Goal: Communication & Community: Answer question/provide support

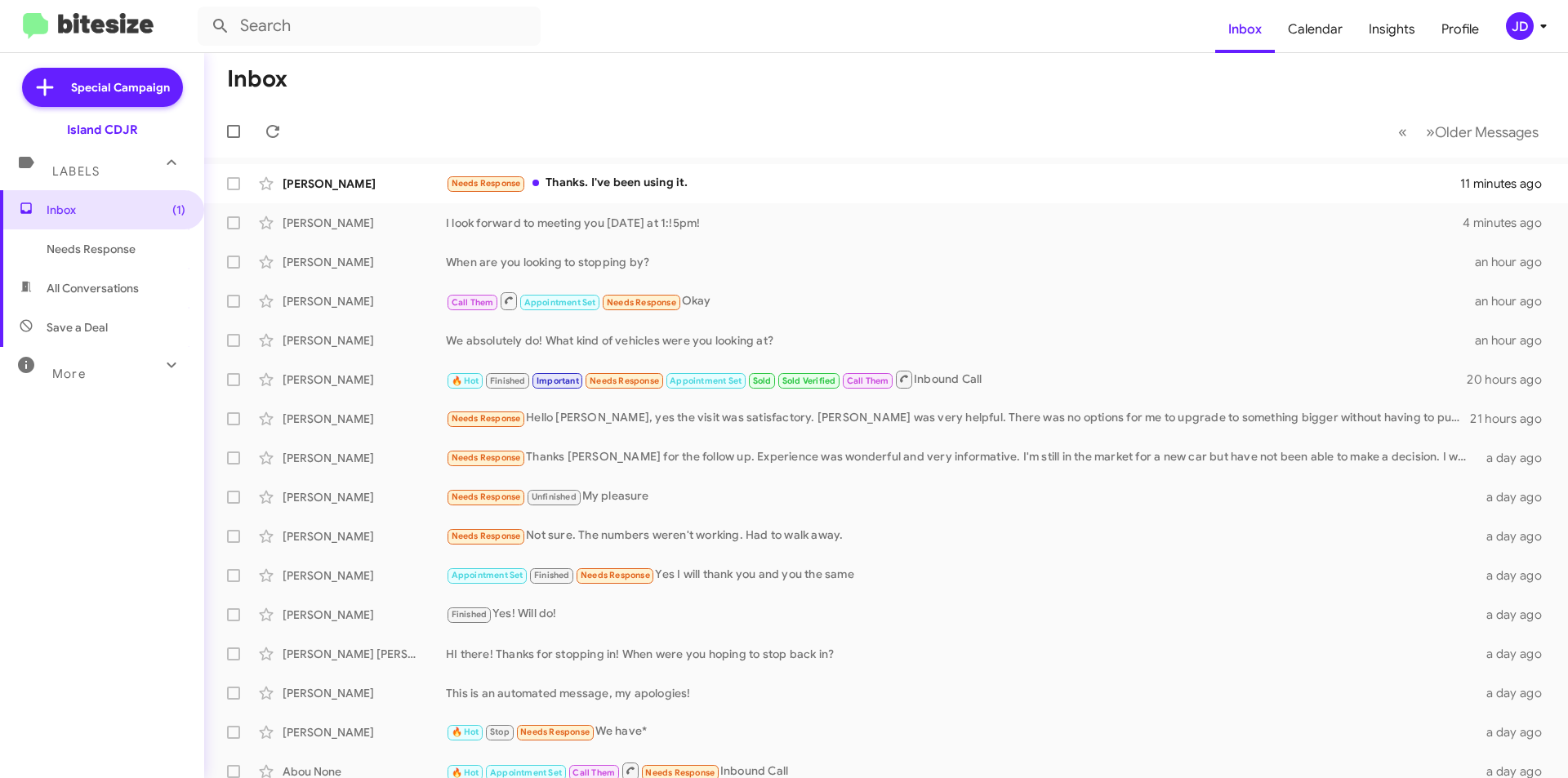
drag, startPoint x: 654, startPoint y: 107, endPoint x: 481, endPoint y: 131, distance: 174.7
click at [654, 107] on mat-toolbar-row "« Previous » Next Older Messages" at bounding box center [886, 131] width 1364 height 52
click at [284, 131] on span at bounding box center [273, 130] width 33 height 19
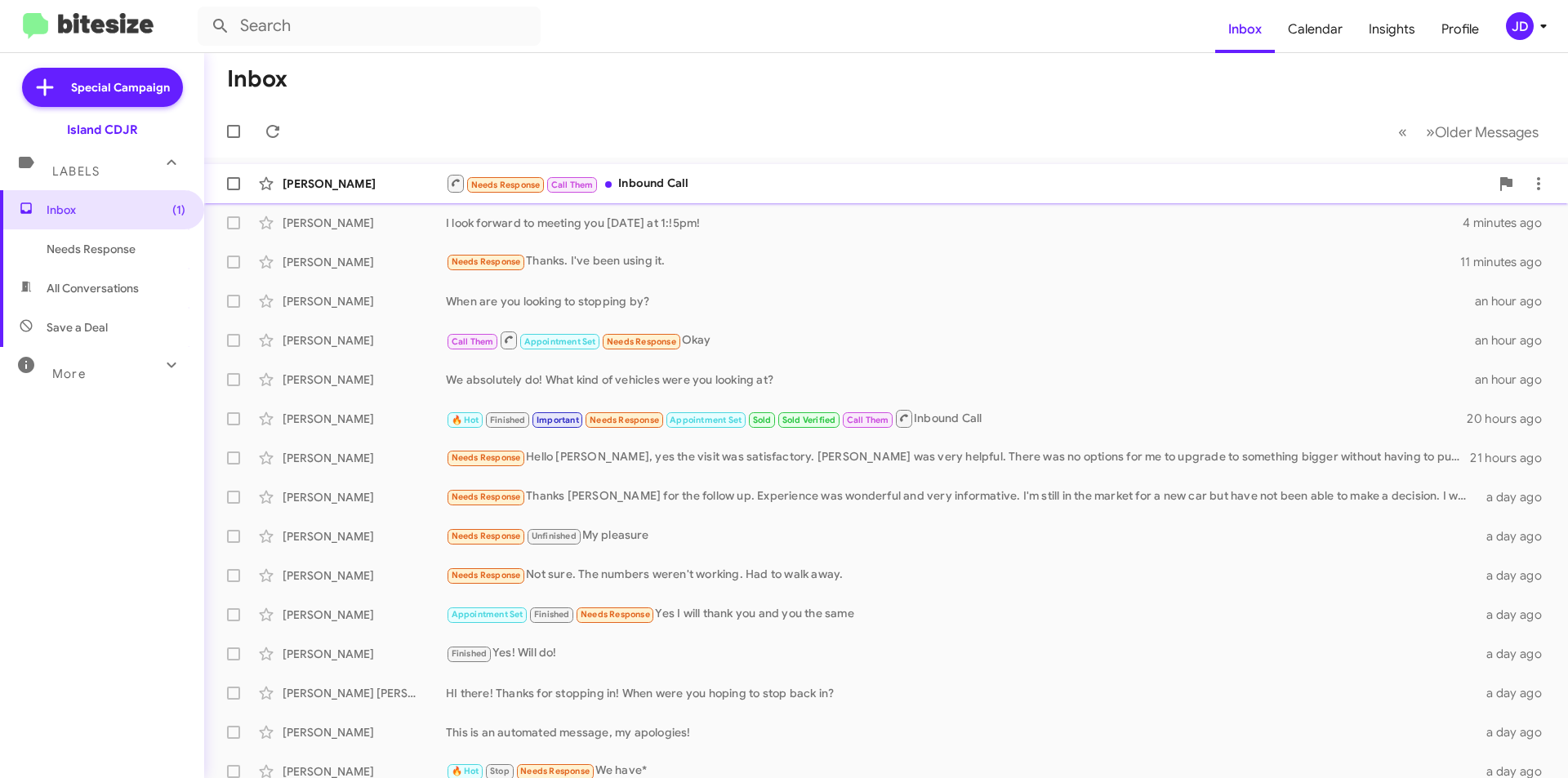
click at [412, 182] on div "[PERSON_NAME]" at bounding box center [365, 184] width 164 height 17
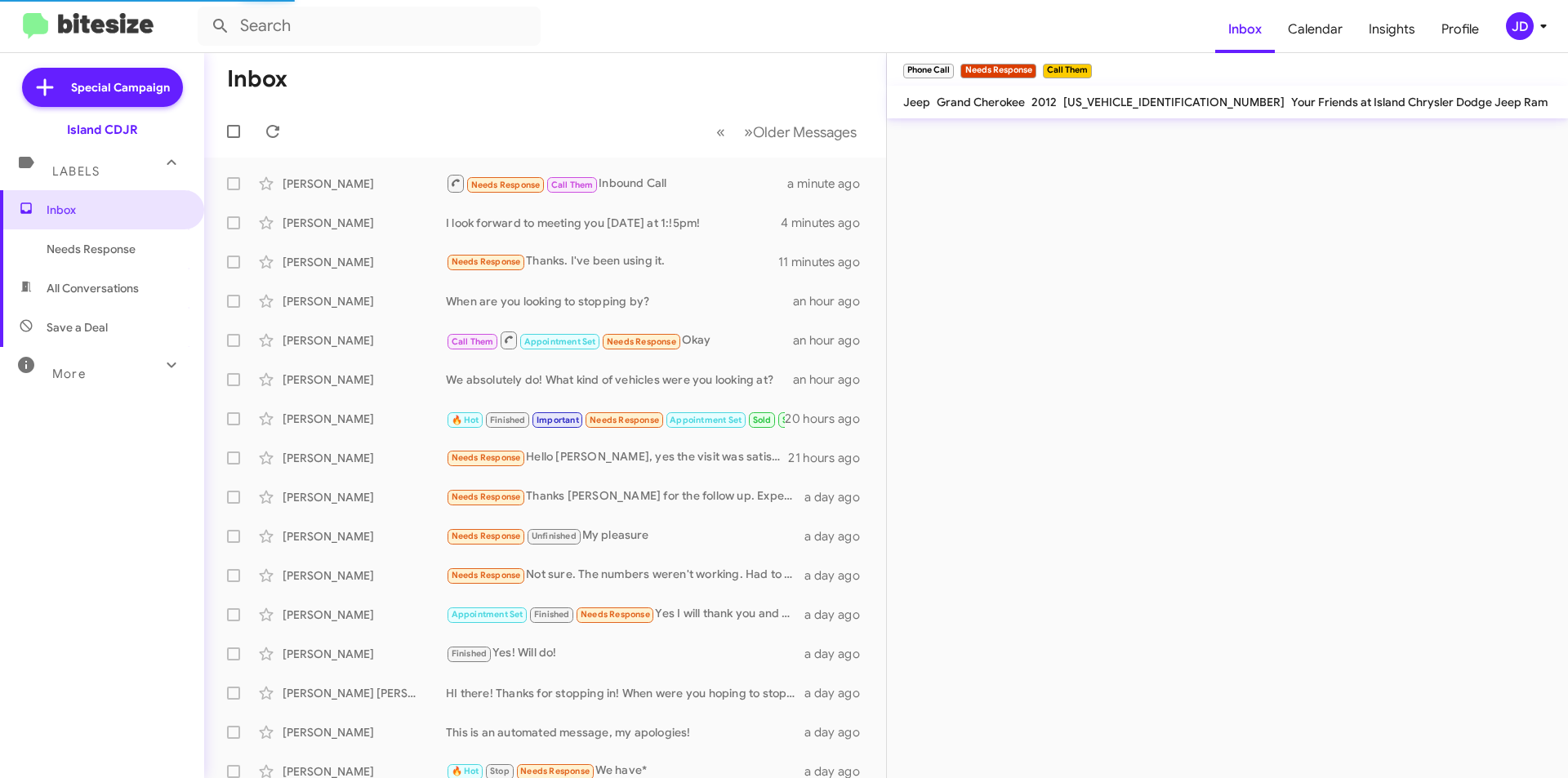
click at [556, 115] on mat-toolbar-row "« Previous » Next Older Messages" at bounding box center [545, 131] width 682 height 52
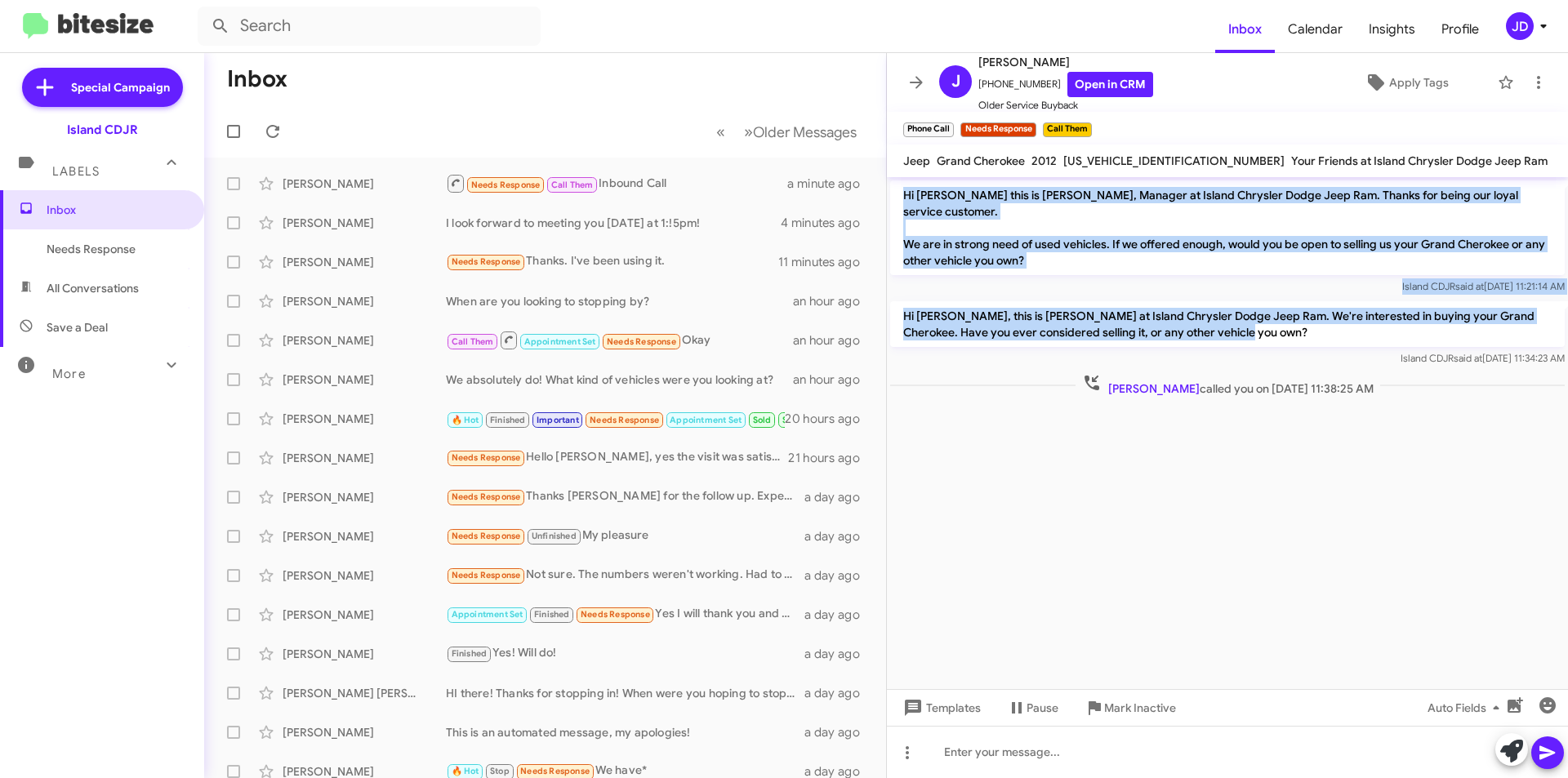
drag, startPoint x: 901, startPoint y: 192, endPoint x: 1235, endPoint y: 321, distance: 358.0
click at [1235, 321] on div "Hi [PERSON_NAME] this is [PERSON_NAME], Manager at Island Chrysler Dodge Jeep R…" at bounding box center [1228, 288] width 682 height 223
click at [1235, 321] on p "Hi [PERSON_NAME], this is [PERSON_NAME] at Island Chrysler Dodge Jeep Ram. We'r…" at bounding box center [1227, 324] width 674 height 46
drag, startPoint x: 1235, startPoint y: 321, endPoint x: 911, endPoint y: 190, distance: 349.5
click at [911, 190] on div "Hi [PERSON_NAME] this is [PERSON_NAME], Manager at Island Chrysler Dodge Jeep R…" at bounding box center [1228, 288] width 682 height 223
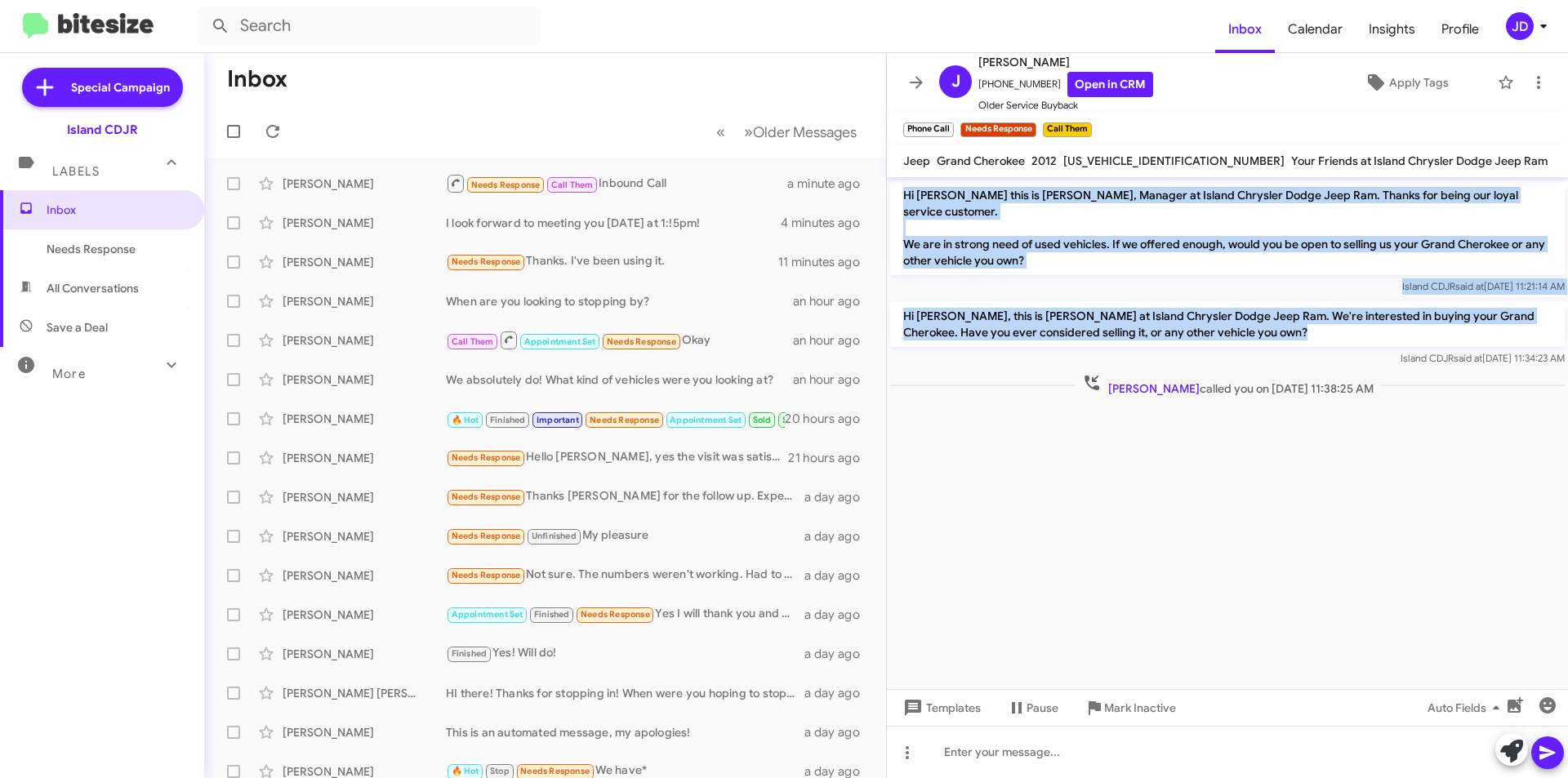
click at [908, 190] on p "Hi [PERSON_NAME] this is [PERSON_NAME], Manager at Island Chrysler Dodge Jeep R…" at bounding box center [1227, 227] width 674 height 95
drag, startPoint x: 908, startPoint y: 190, endPoint x: 1239, endPoint y: 315, distance: 353.8
click at [1239, 315] on div "Hi [PERSON_NAME] this is [PERSON_NAME], Manager at Island Chrysler Dodge Jeep R…" at bounding box center [1228, 288] width 682 height 223
click at [1239, 315] on p "Hi [PERSON_NAME], this is [PERSON_NAME] at Island Chrysler Dodge Jeep Ram. We'r…" at bounding box center [1227, 324] width 674 height 46
drag, startPoint x: 1239, startPoint y: 315, endPoint x: 903, endPoint y: 187, distance: 359.6
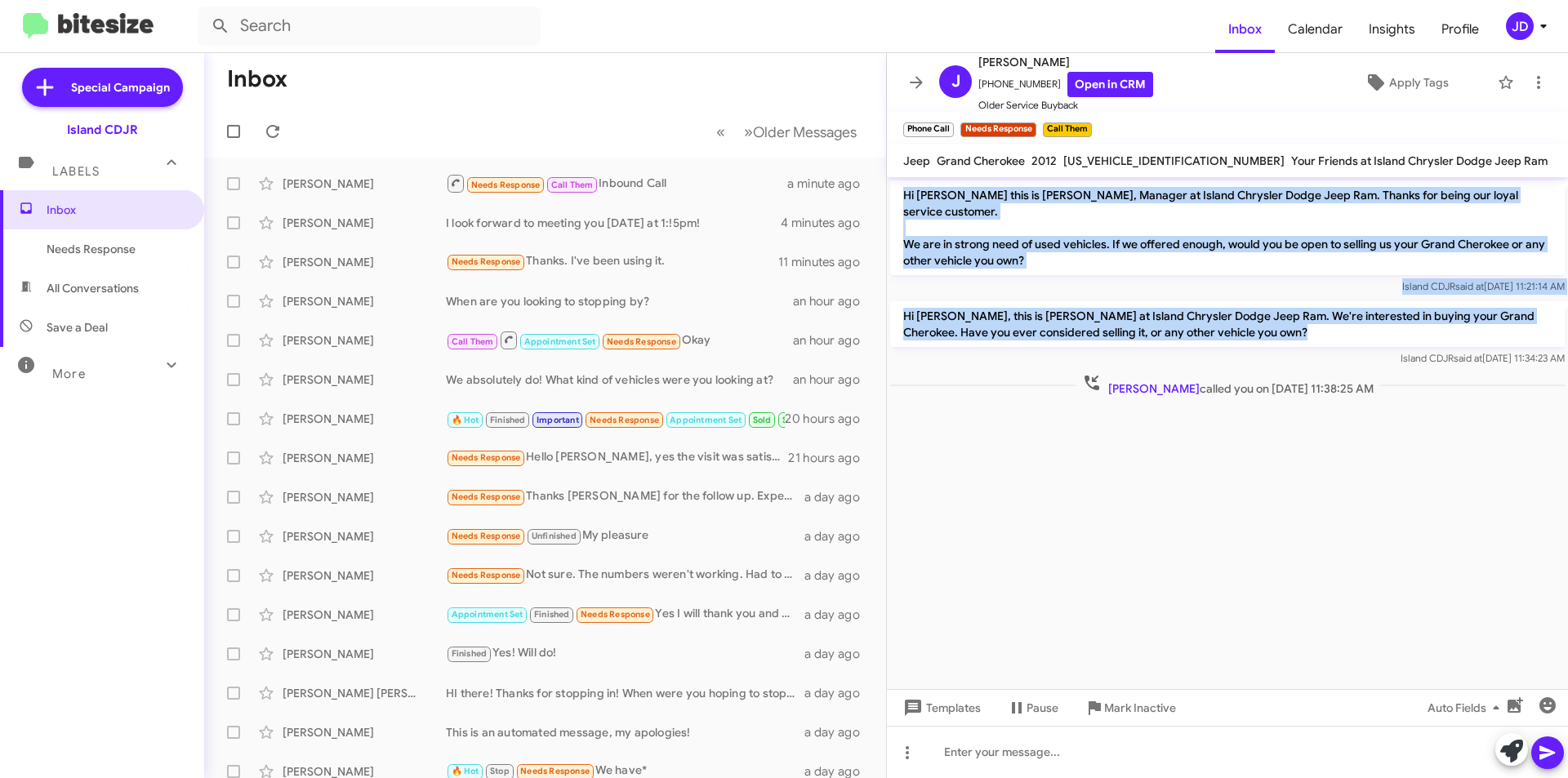
click at [903, 187] on div "Hi [PERSON_NAME] this is [PERSON_NAME], Manager at Island Chrysler Dodge Jeep R…" at bounding box center [1228, 288] width 682 height 223
click at [903, 187] on p "Hi [PERSON_NAME] this is [PERSON_NAME], Manager at Island Chrysler Dodge Jeep R…" at bounding box center [1227, 227] width 674 height 95
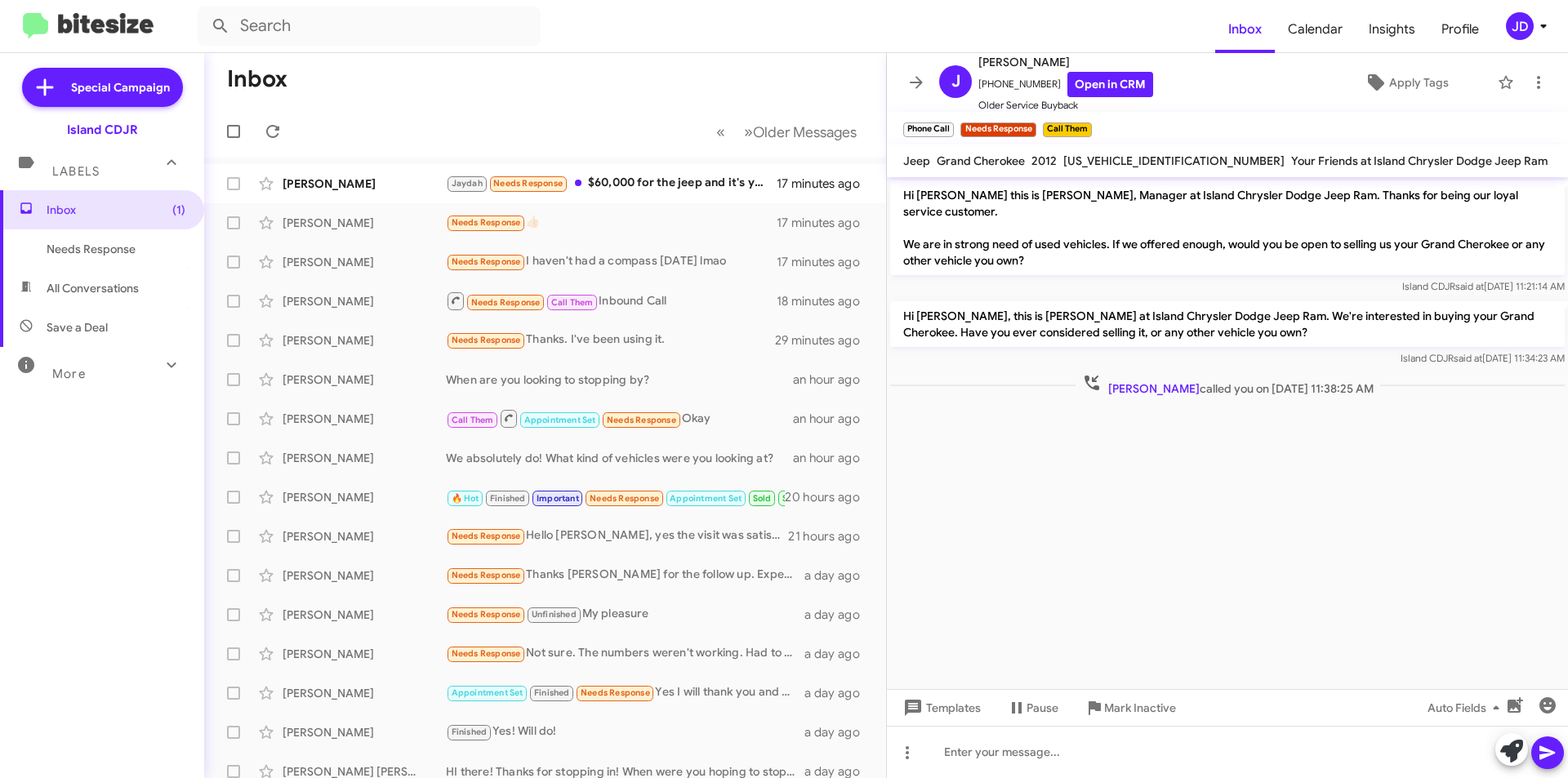
click at [441, 104] on mat-toolbar-row "Inbox" at bounding box center [545, 79] width 682 height 52
click at [907, 91] on span at bounding box center [917, 82] width 33 height 19
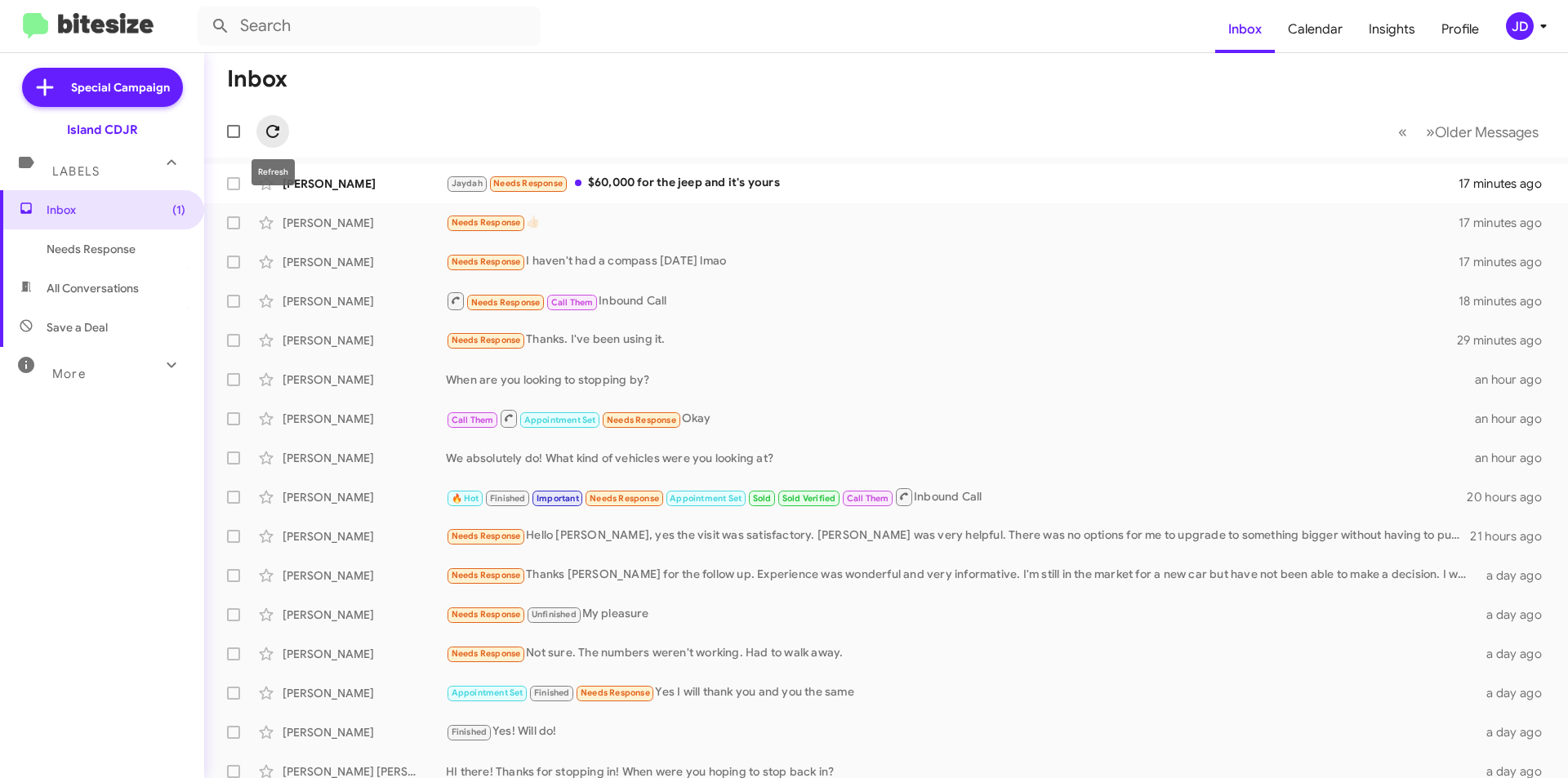
click at [278, 143] on button at bounding box center [273, 131] width 33 height 33
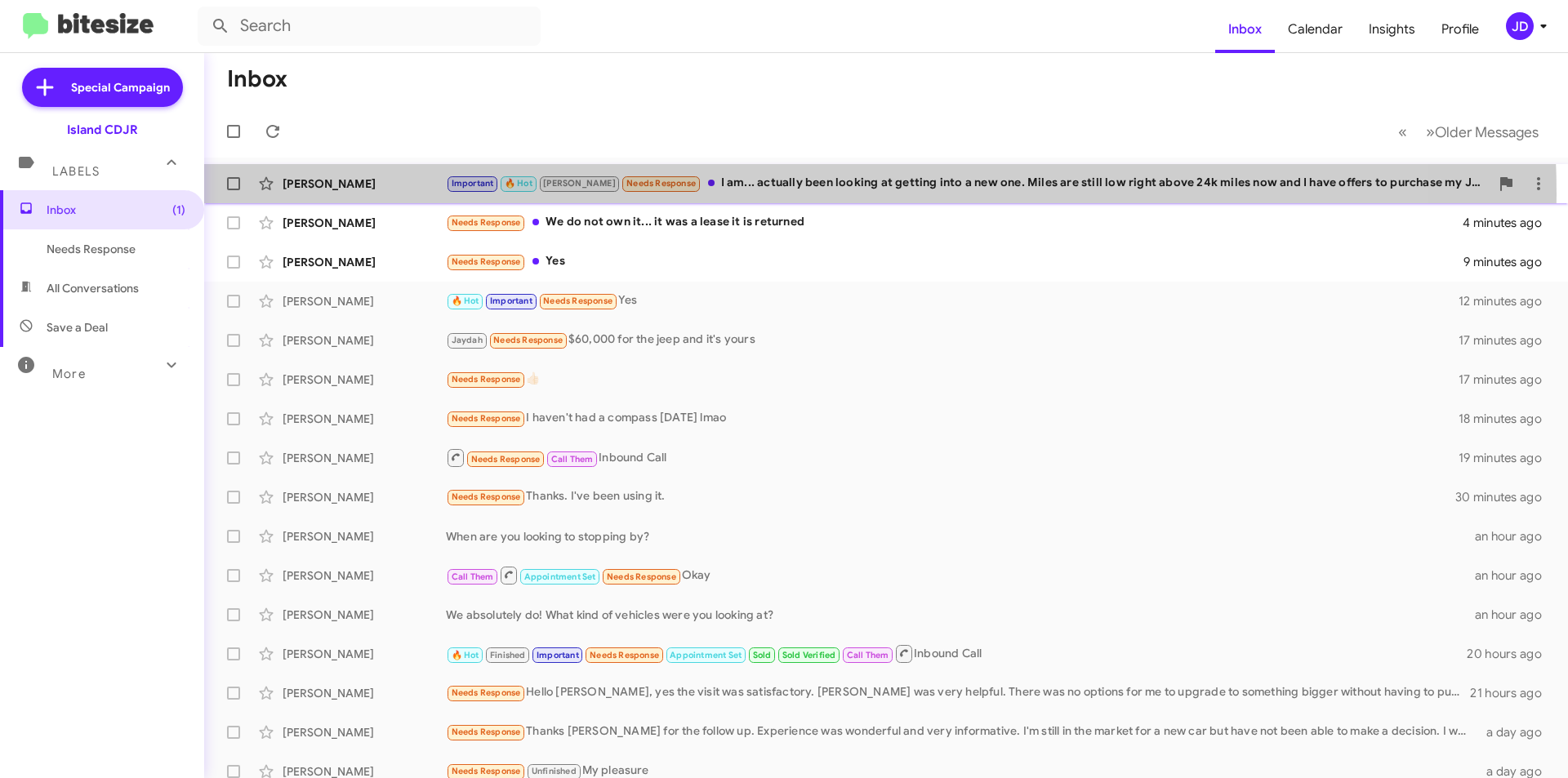
click at [766, 195] on div "[PERSON_NAME] Important 🔥 Hot [PERSON_NAME] Needs Response I am... actually bee…" at bounding box center [886, 184] width 1337 height 33
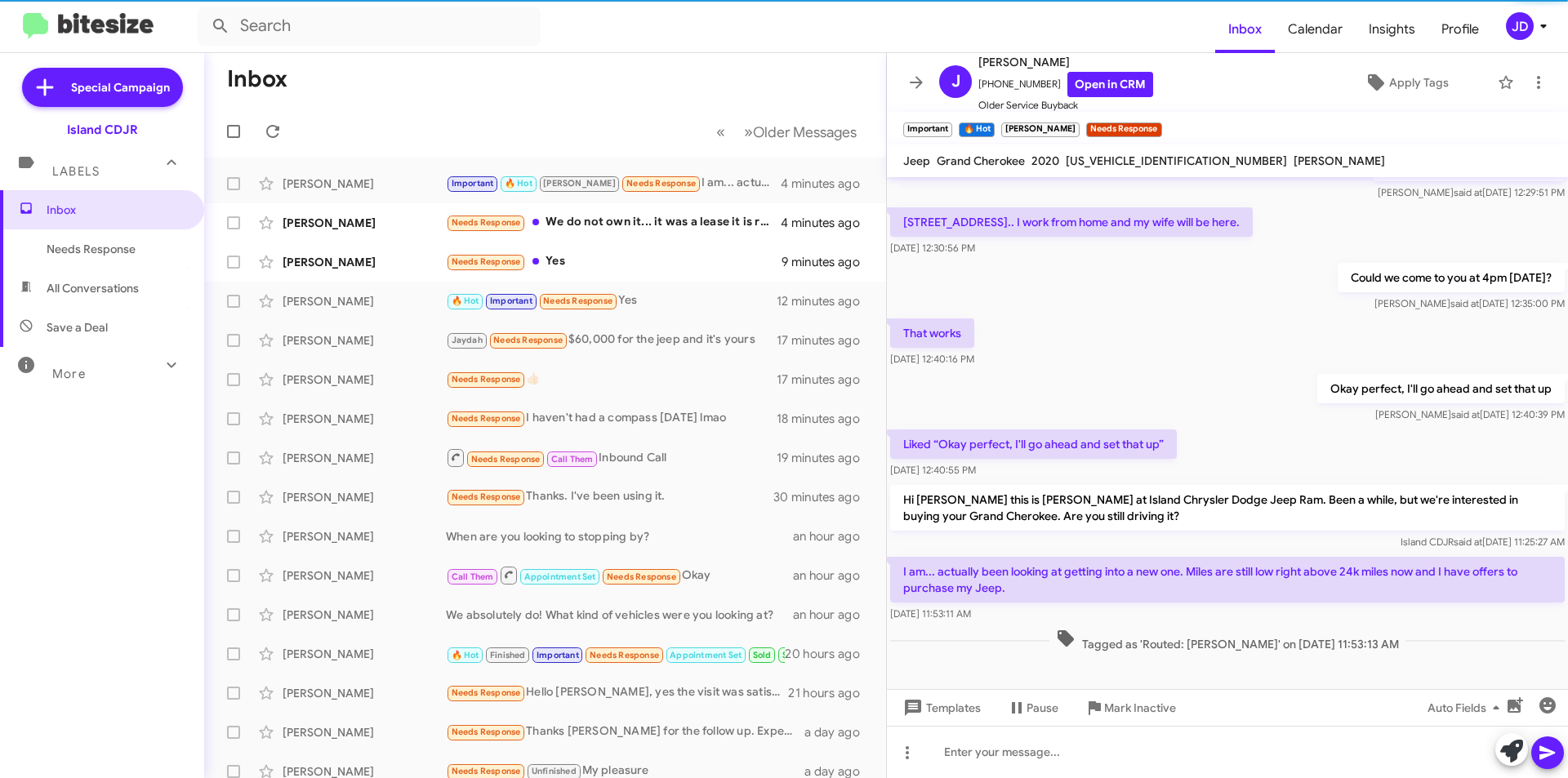
scroll to position [455, 0]
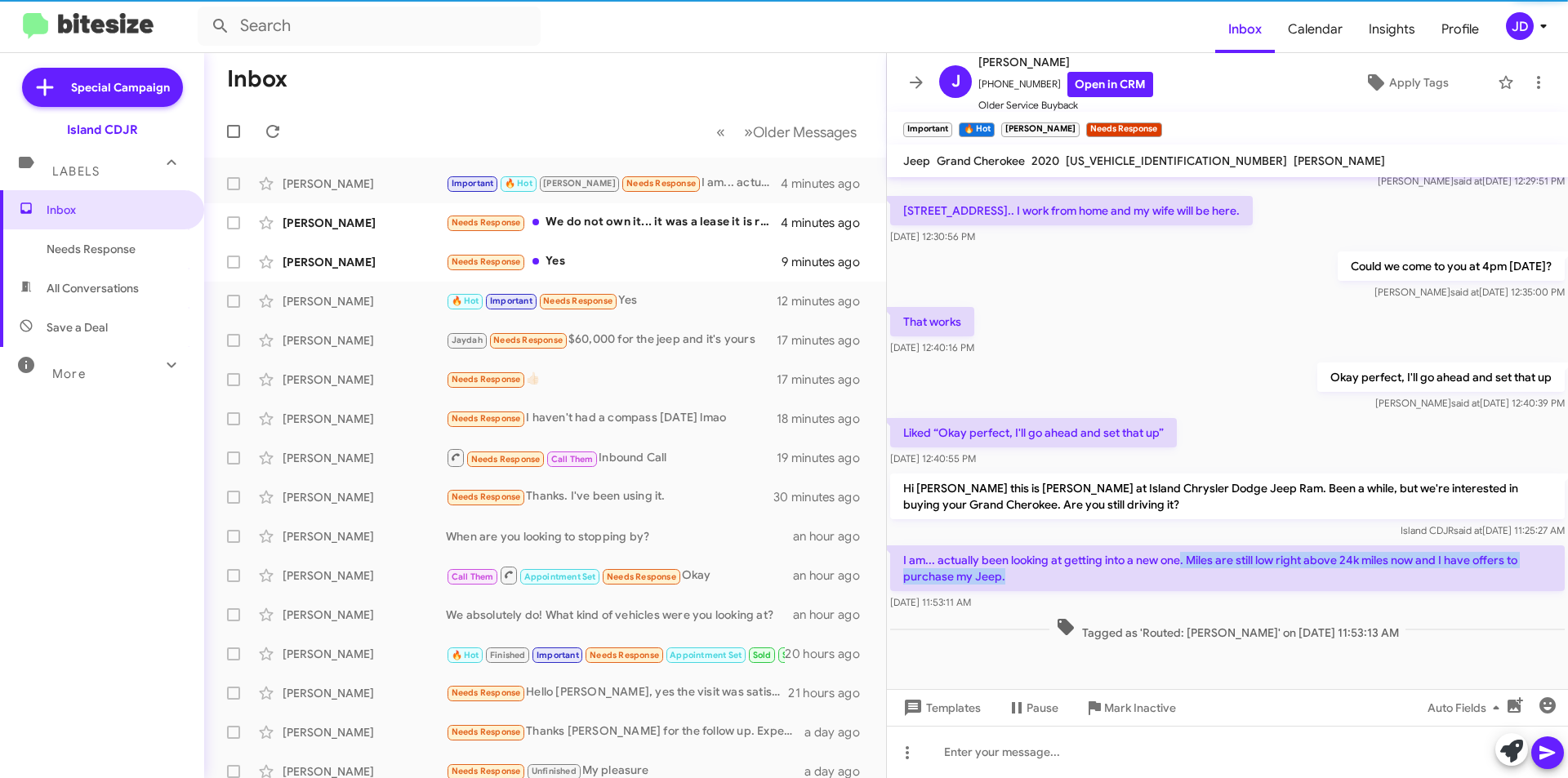
drag, startPoint x: 1182, startPoint y: 544, endPoint x: 1402, endPoint y: 559, distance: 220.5
click at [1402, 559] on p "I am... actually been looking at getting into a new one. Miles are still low ri…" at bounding box center [1227, 569] width 674 height 46
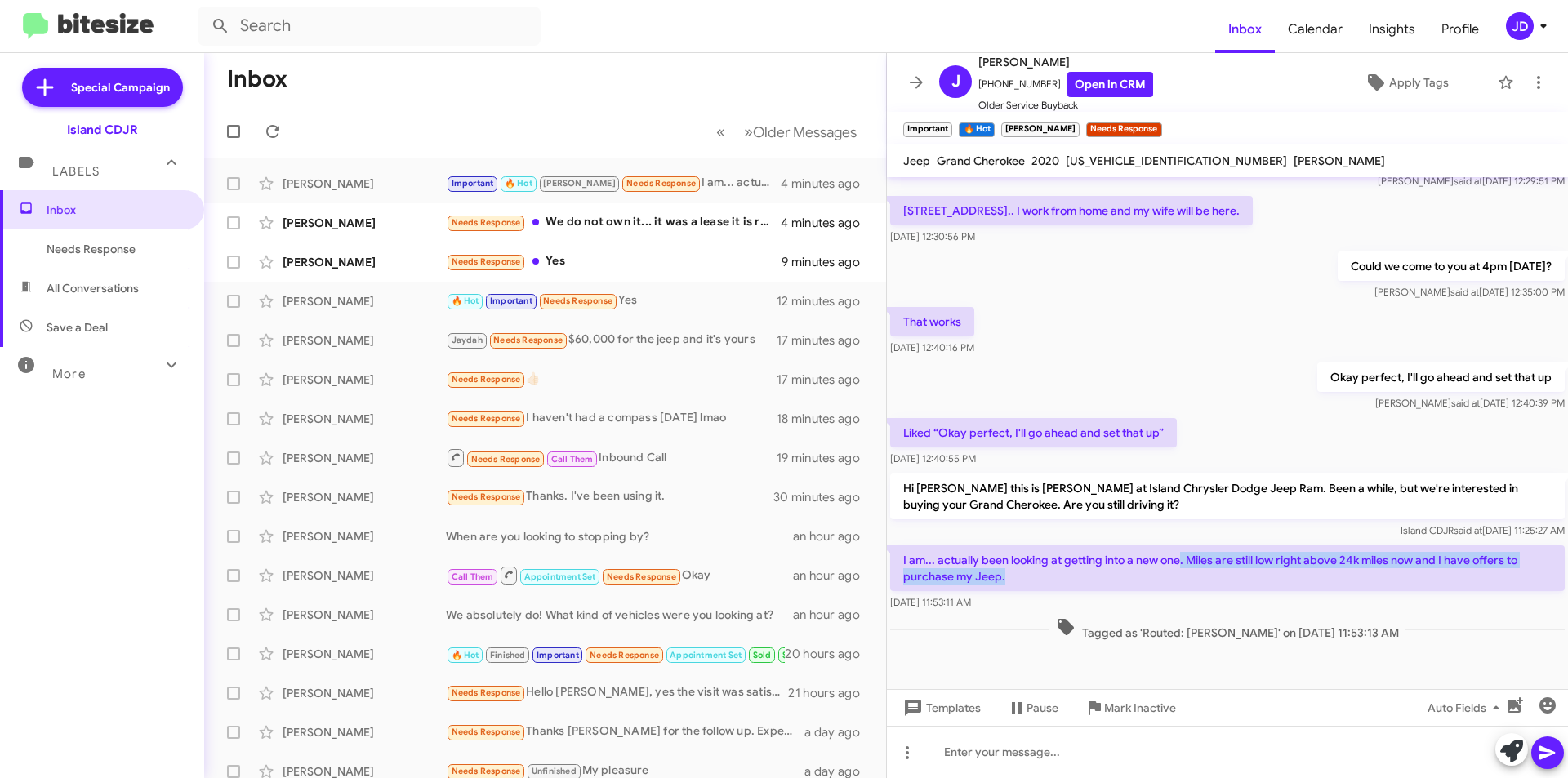
click at [1402, 559] on p "I am... actually been looking at getting into a new one. Miles are still low ri…" at bounding box center [1227, 569] width 674 height 46
drag, startPoint x: 1402, startPoint y: 559, endPoint x: 1369, endPoint y: 518, distance: 52.6
click at [1369, 518] on div "Hi [PERSON_NAME] this is [PERSON_NAME], Manager at Island Chrysler Dodge Jeep R…" at bounding box center [1228, 184] width 682 height 922
click at [1236, 523] on div "Island CDJR said at [DATE] 11:25:27 AM" at bounding box center [1227, 531] width 674 height 17
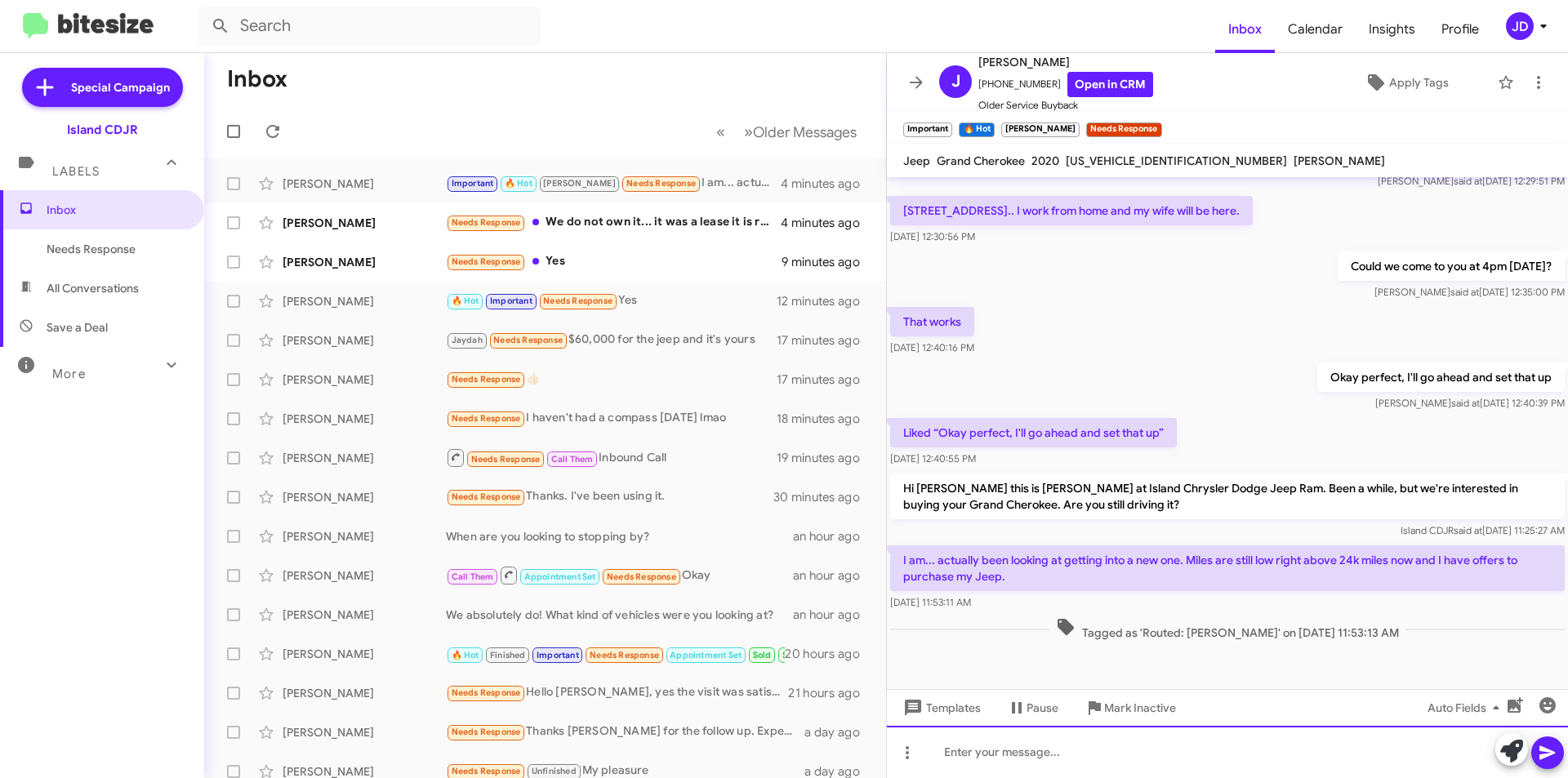
click at [1233, 766] on div at bounding box center [1228, 751] width 682 height 52
click at [1087, 80] on link "Open in CRM" at bounding box center [1110, 85] width 85 height 26
click at [1072, 759] on div at bounding box center [1228, 751] width 682 height 52
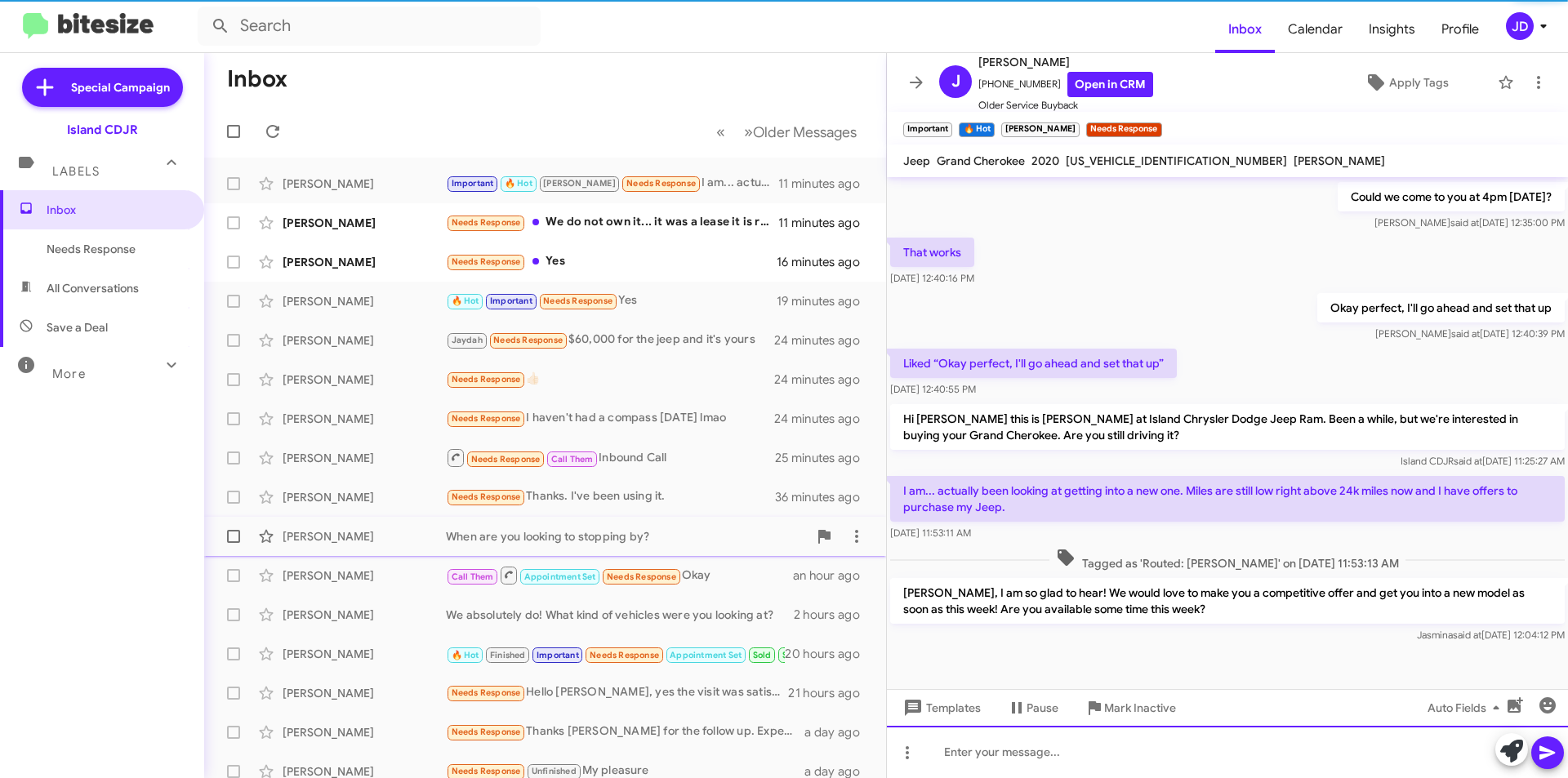
scroll to position [531, 0]
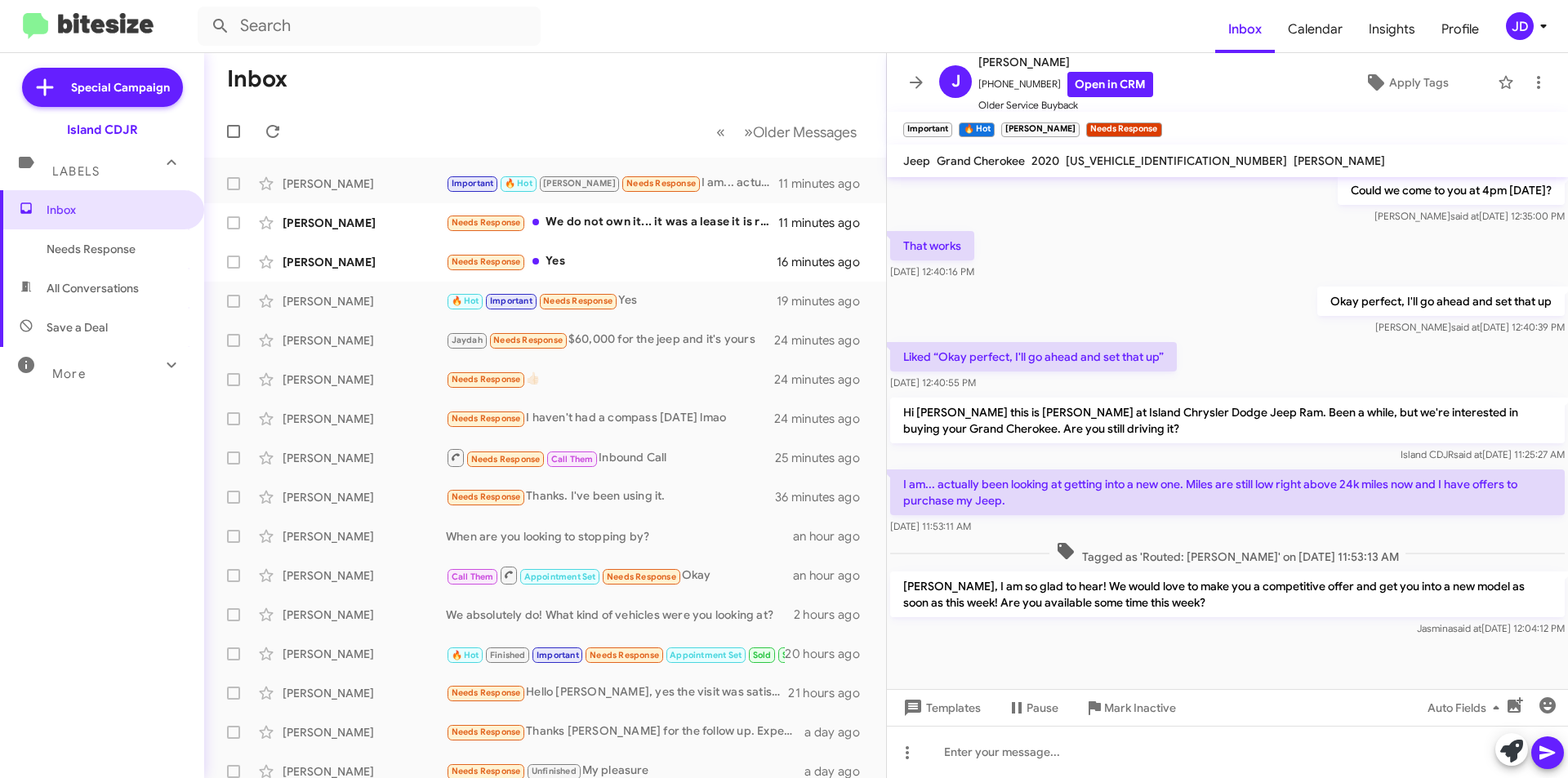
click at [917, 79] on icon at bounding box center [916, 82] width 19 height 19
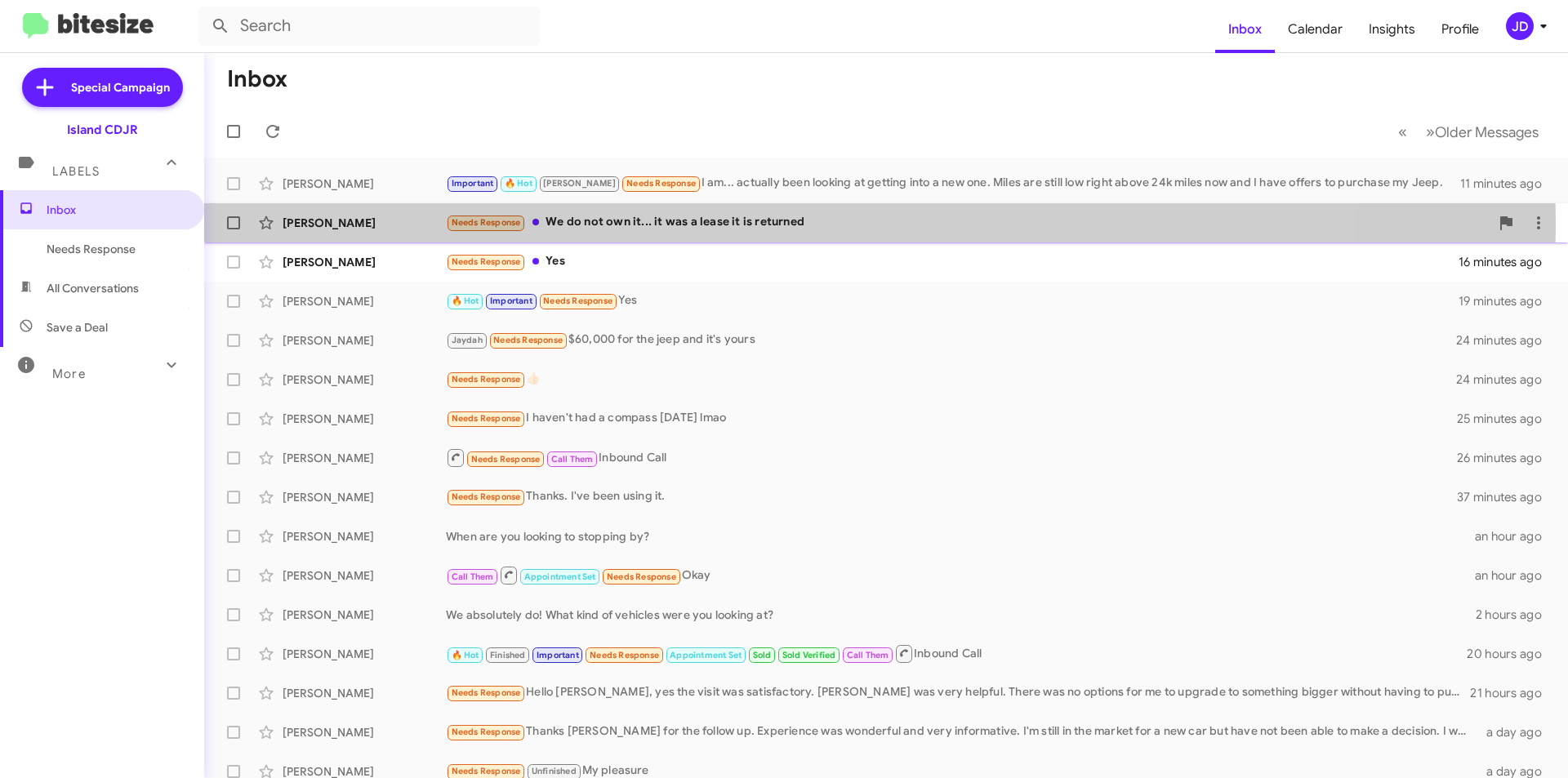
click at [626, 225] on div "Needs Response We do not own it... it was a lease it is returned" at bounding box center [967, 222] width 1043 height 18
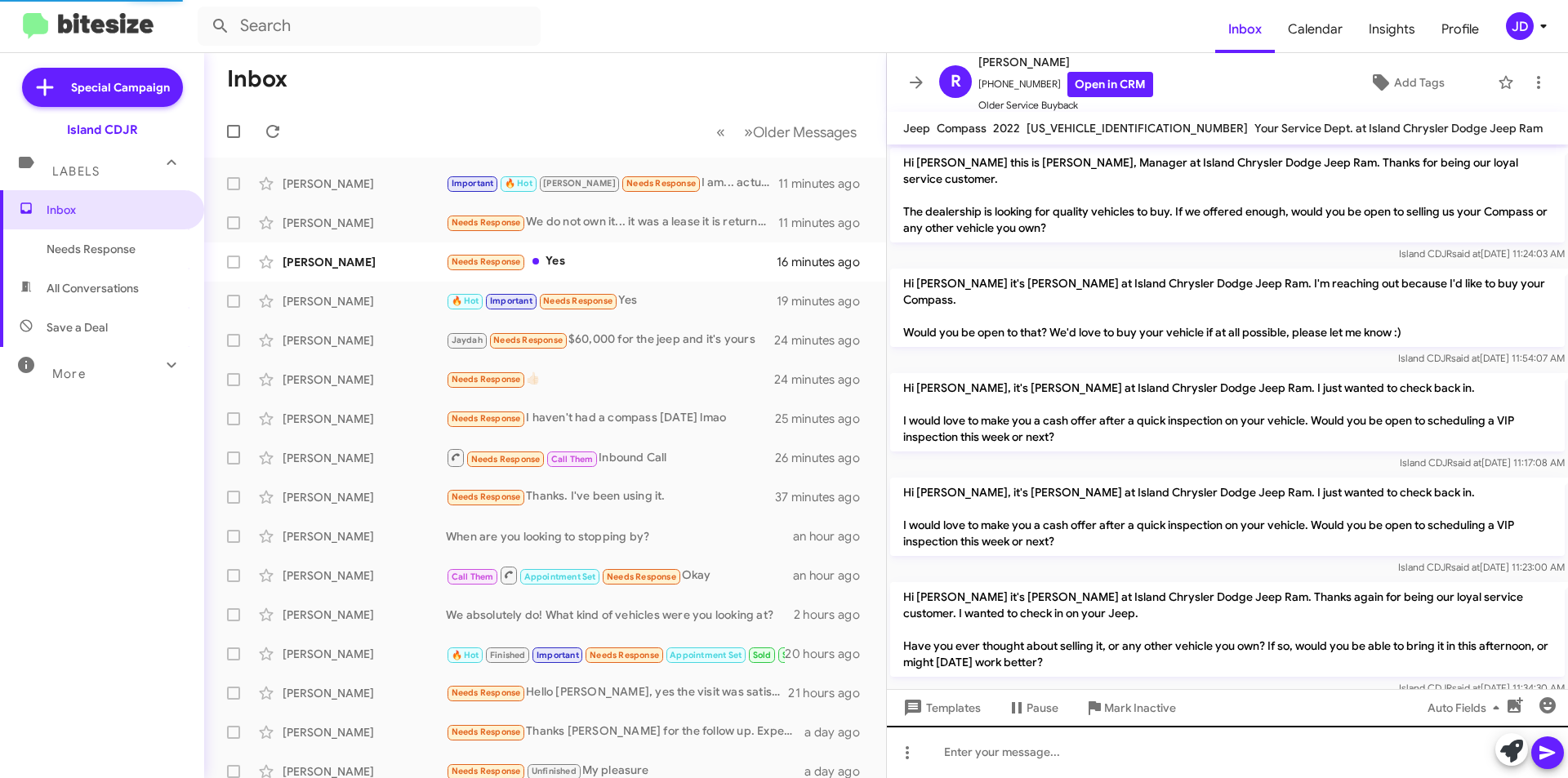
scroll to position [151, 0]
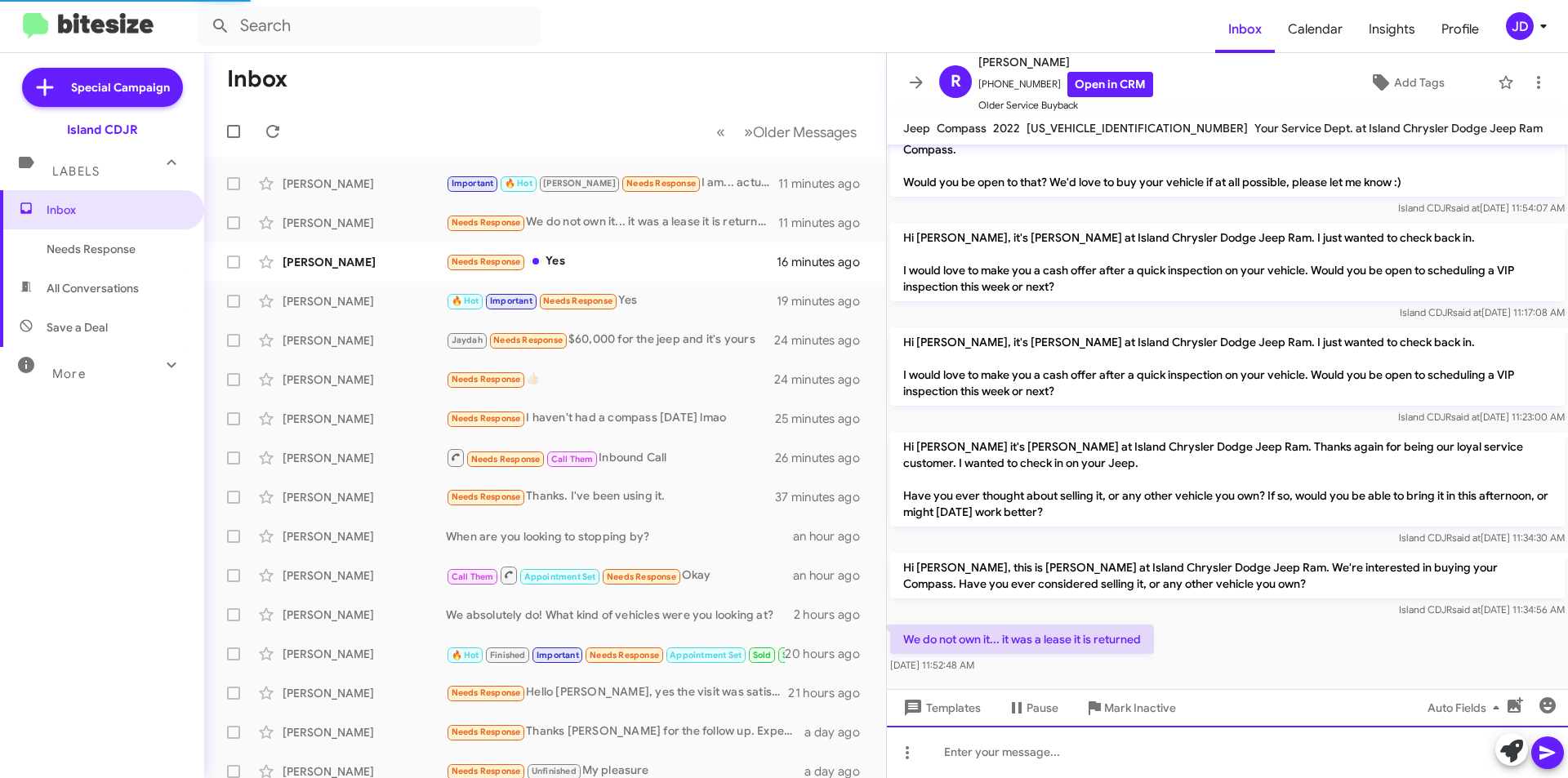
click at [1087, 750] on div at bounding box center [1228, 751] width 682 height 52
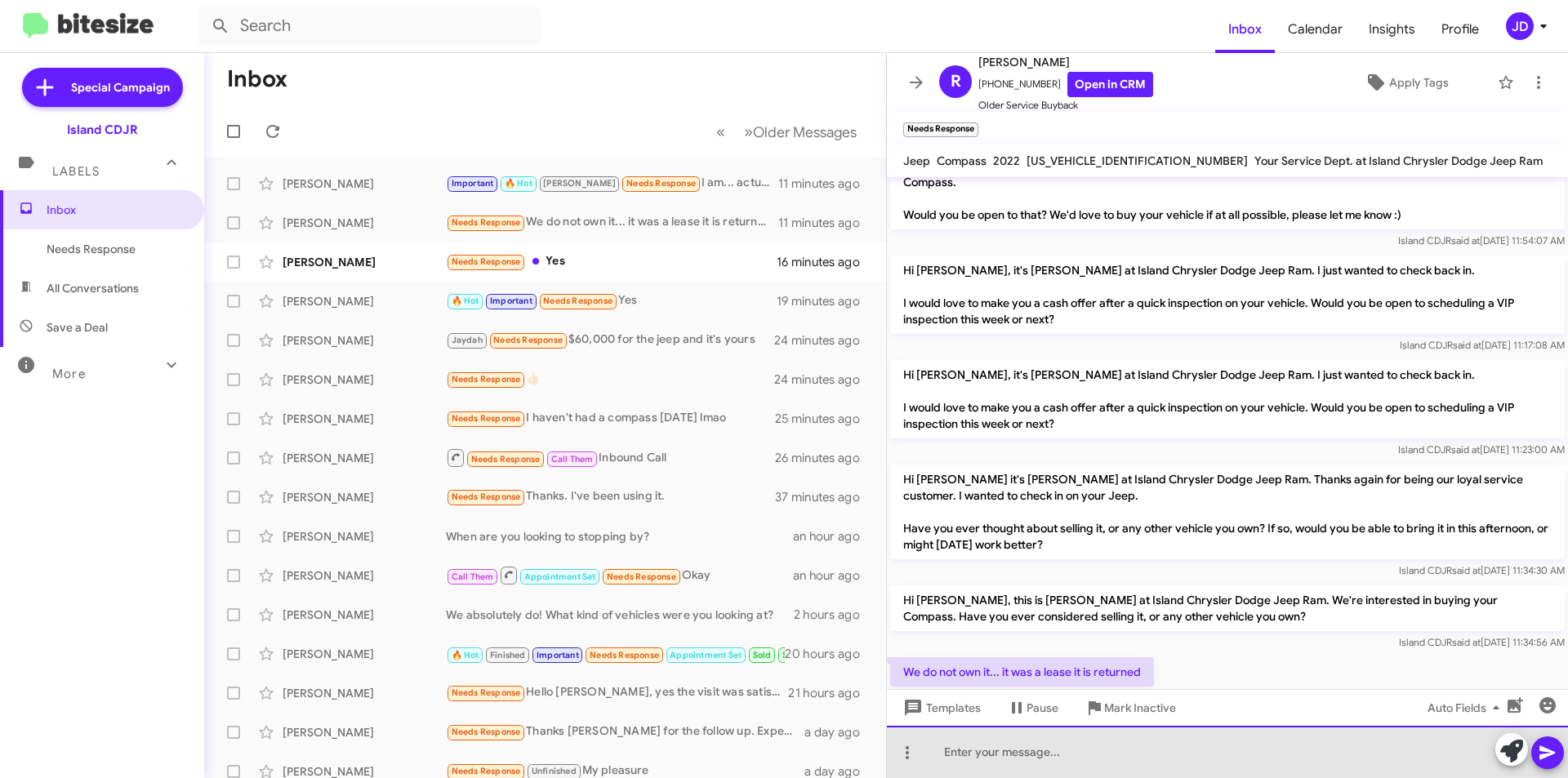
click at [1315, 744] on div at bounding box center [1228, 751] width 682 height 52
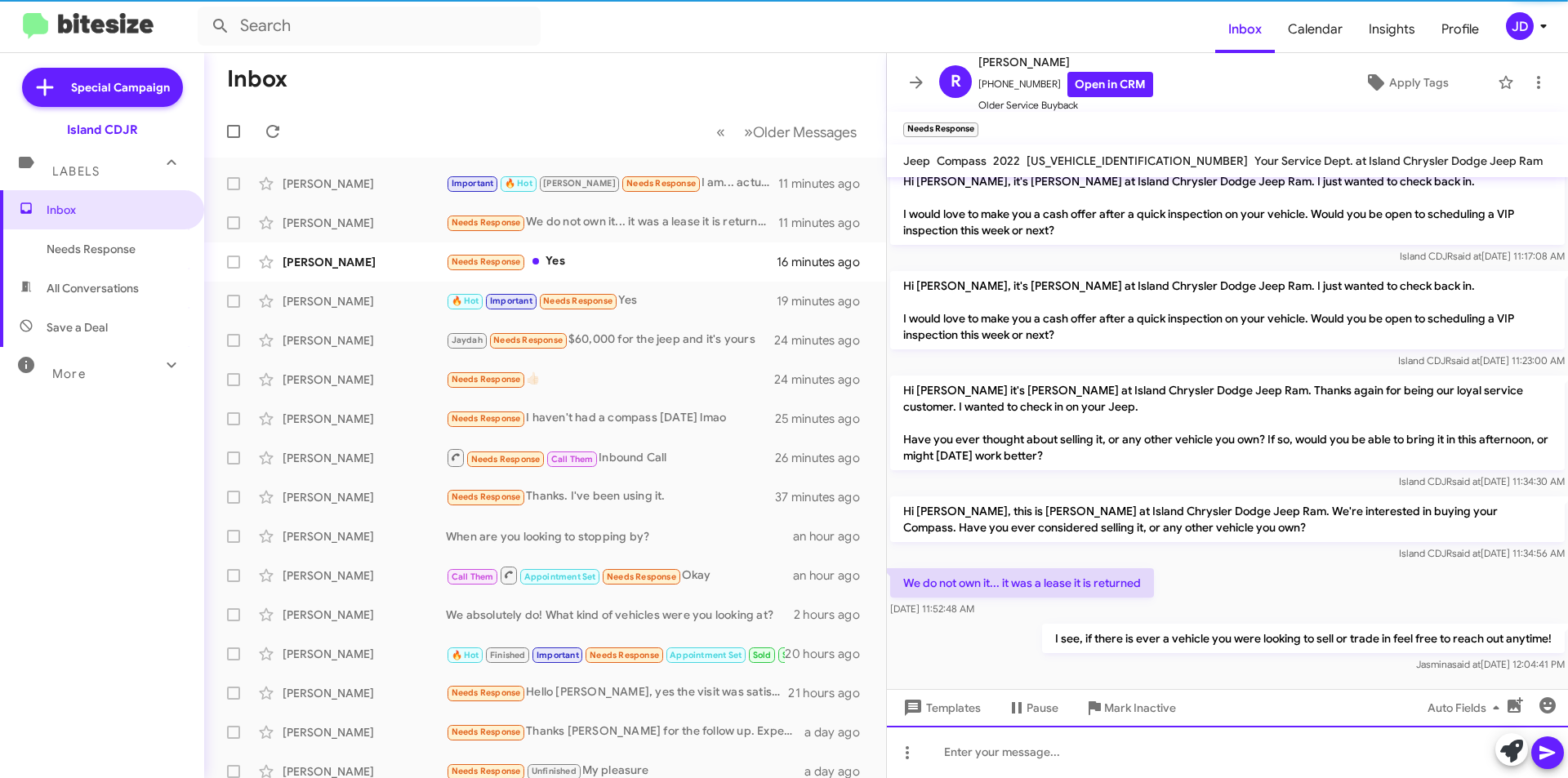
scroll to position [242, 0]
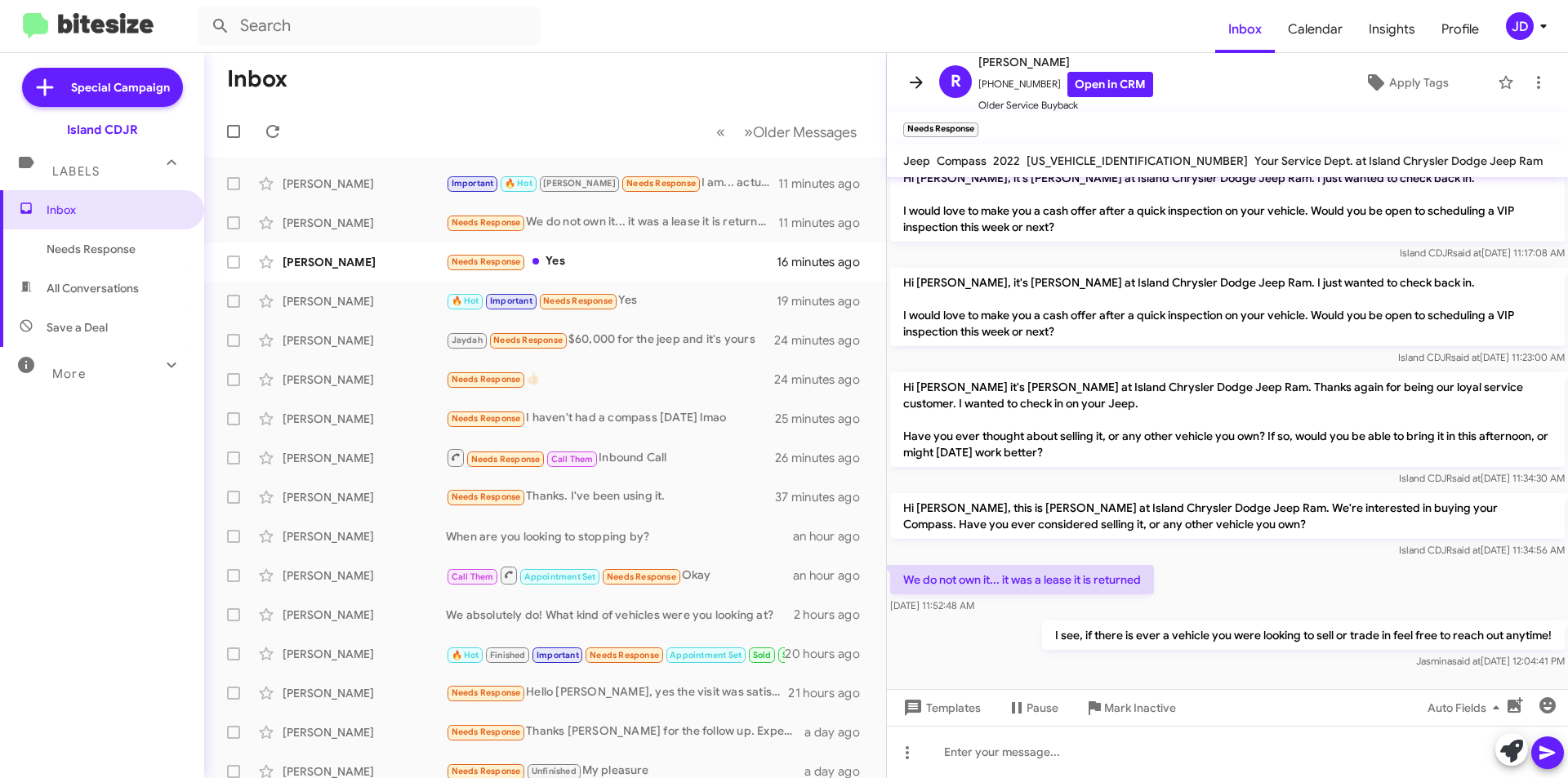
click at [903, 81] on span at bounding box center [917, 82] width 33 height 19
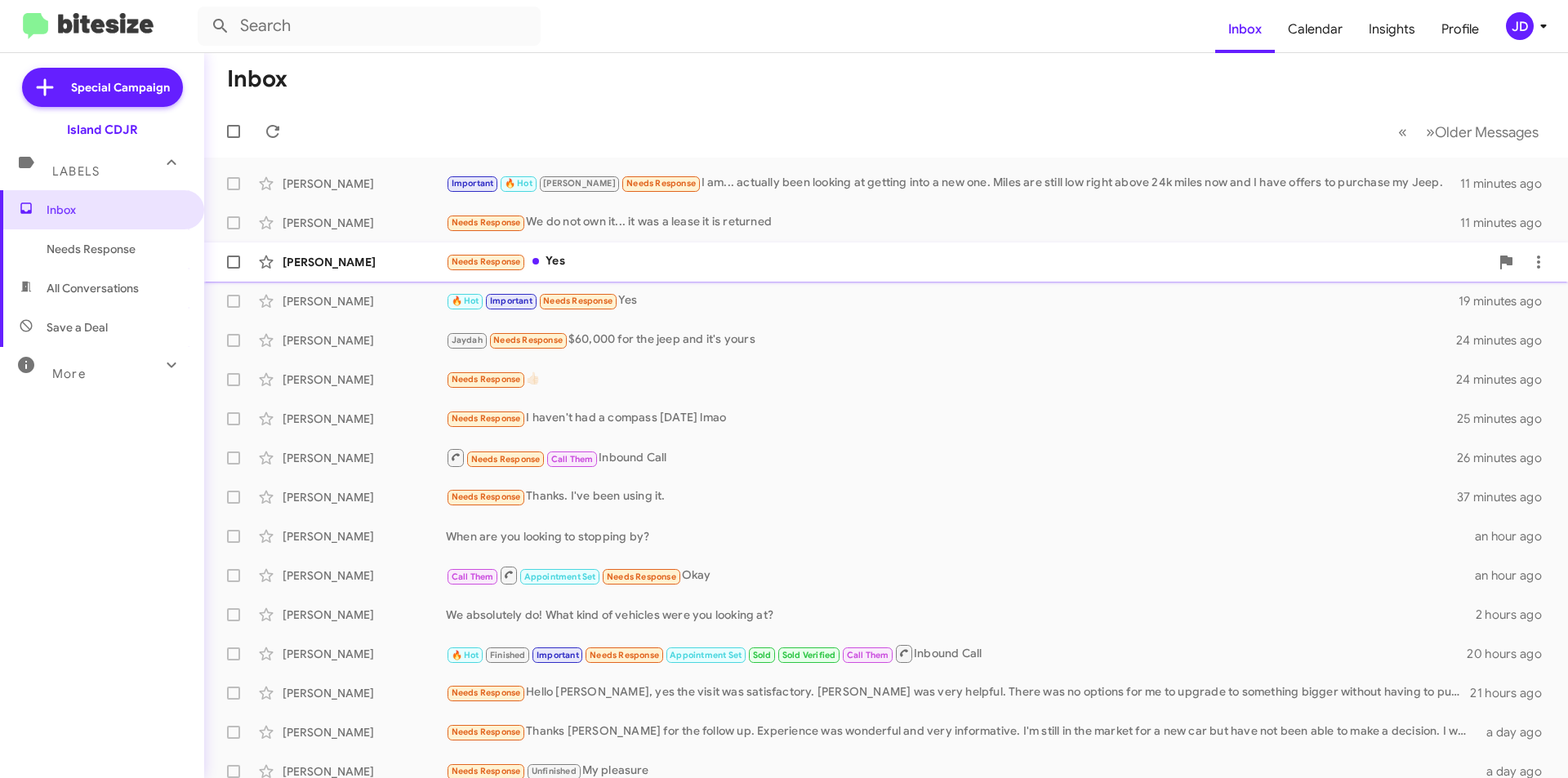
click at [761, 257] on div "Needs Response Yes" at bounding box center [967, 262] width 1043 height 18
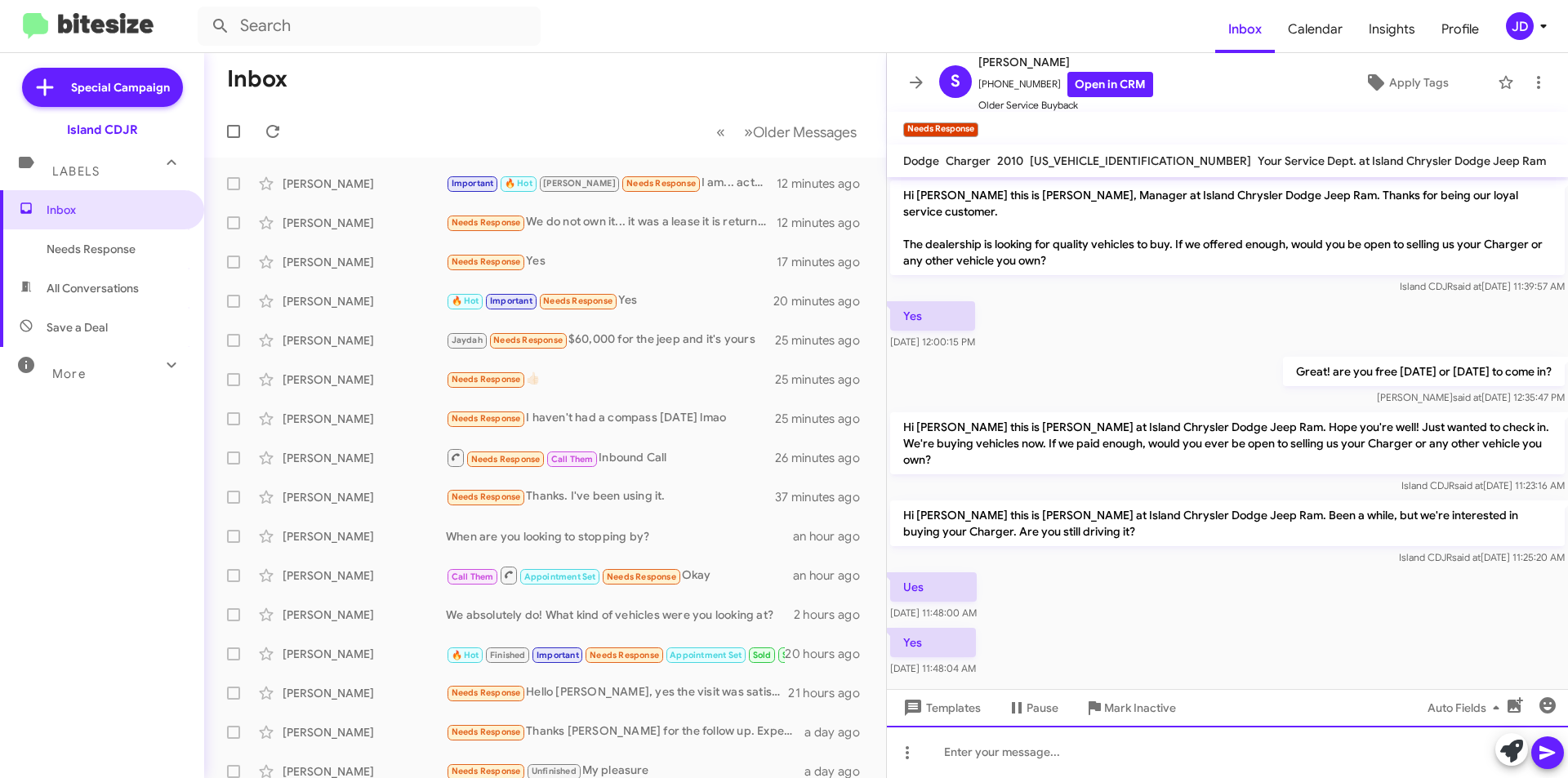
click at [1129, 756] on div at bounding box center [1228, 751] width 682 height 52
click at [1513, 754] on icon at bounding box center [1511, 751] width 23 height 23
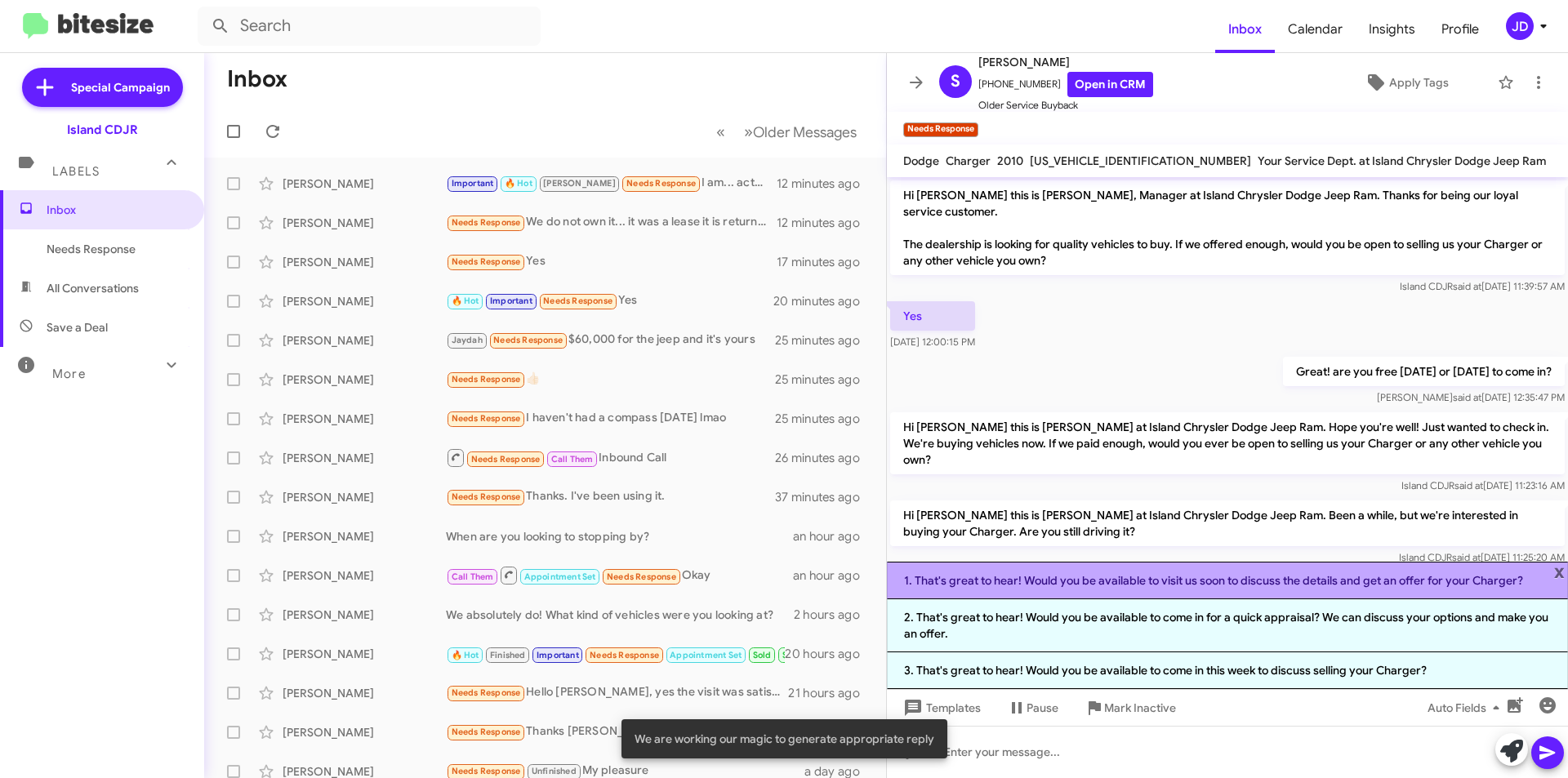
click at [1319, 588] on li "1. That's great to hear! Would you be available to visit us soon to discuss the…" at bounding box center [1228, 581] width 682 height 38
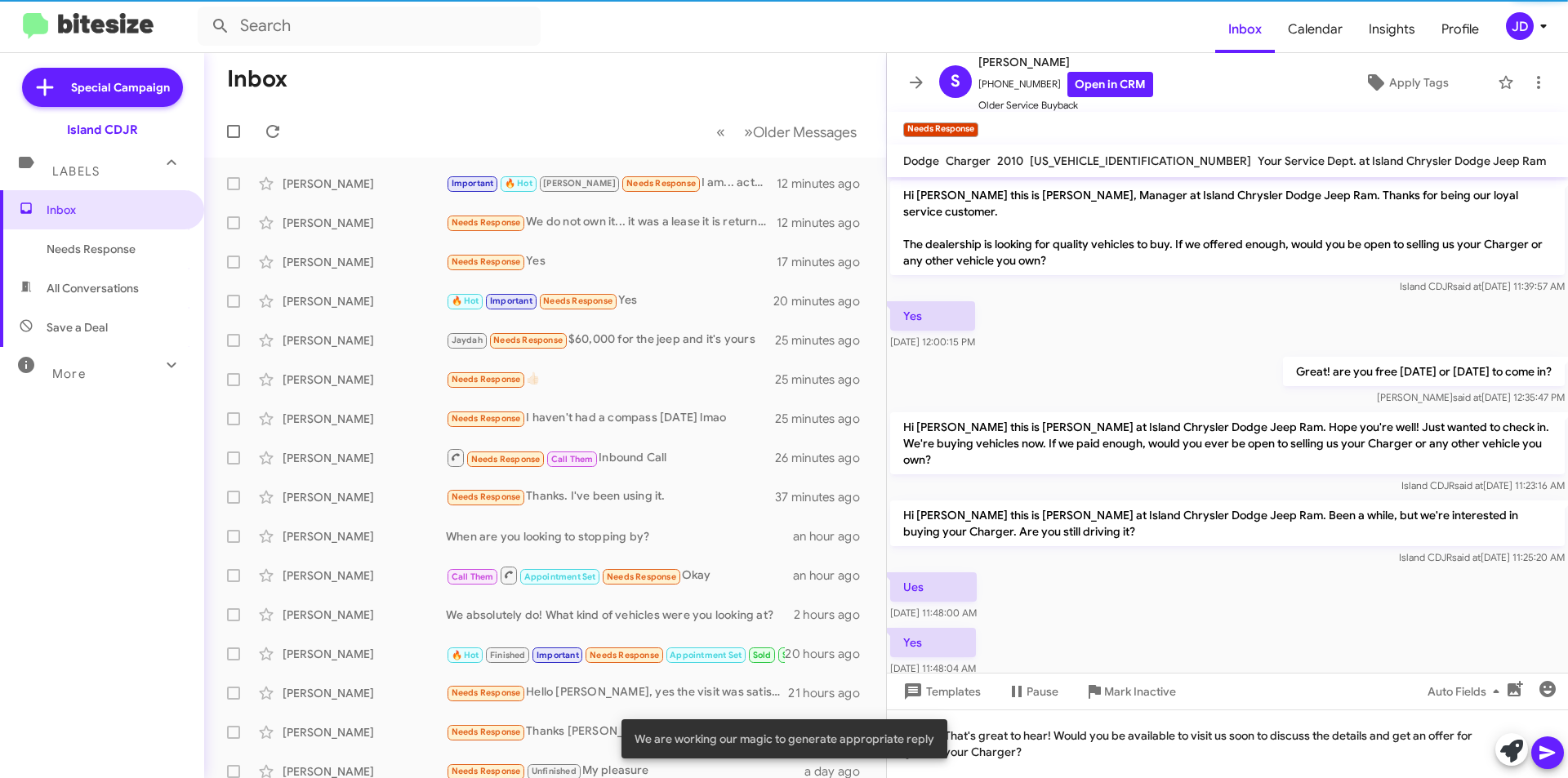
click at [1541, 749] on mat-tooltip-component "Insert Media" at bounding box center [1514, 729] width 84 height 49
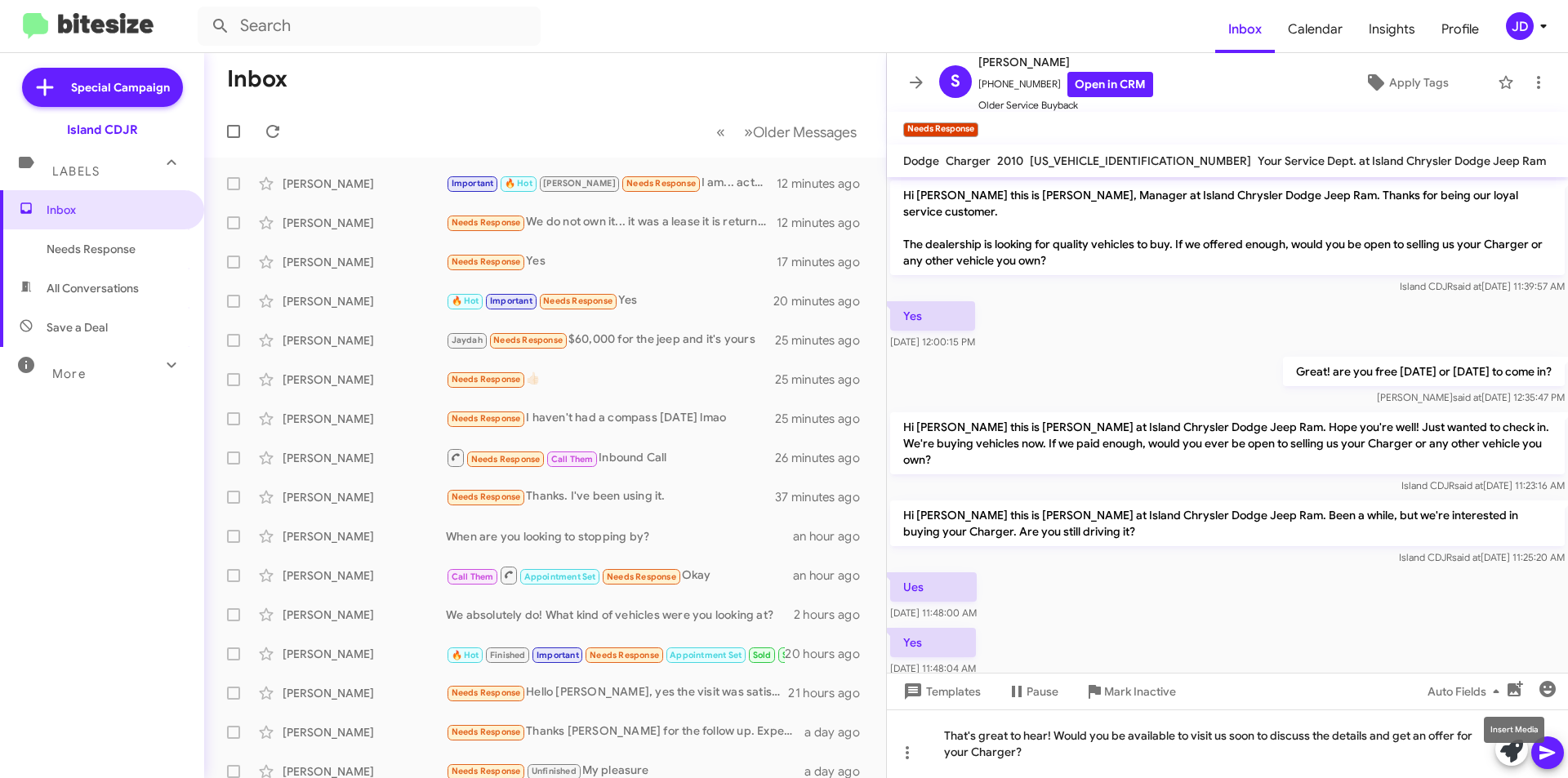
click at [1547, 749] on mat-tooltip-component "Insert Media" at bounding box center [1514, 729] width 84 height 49
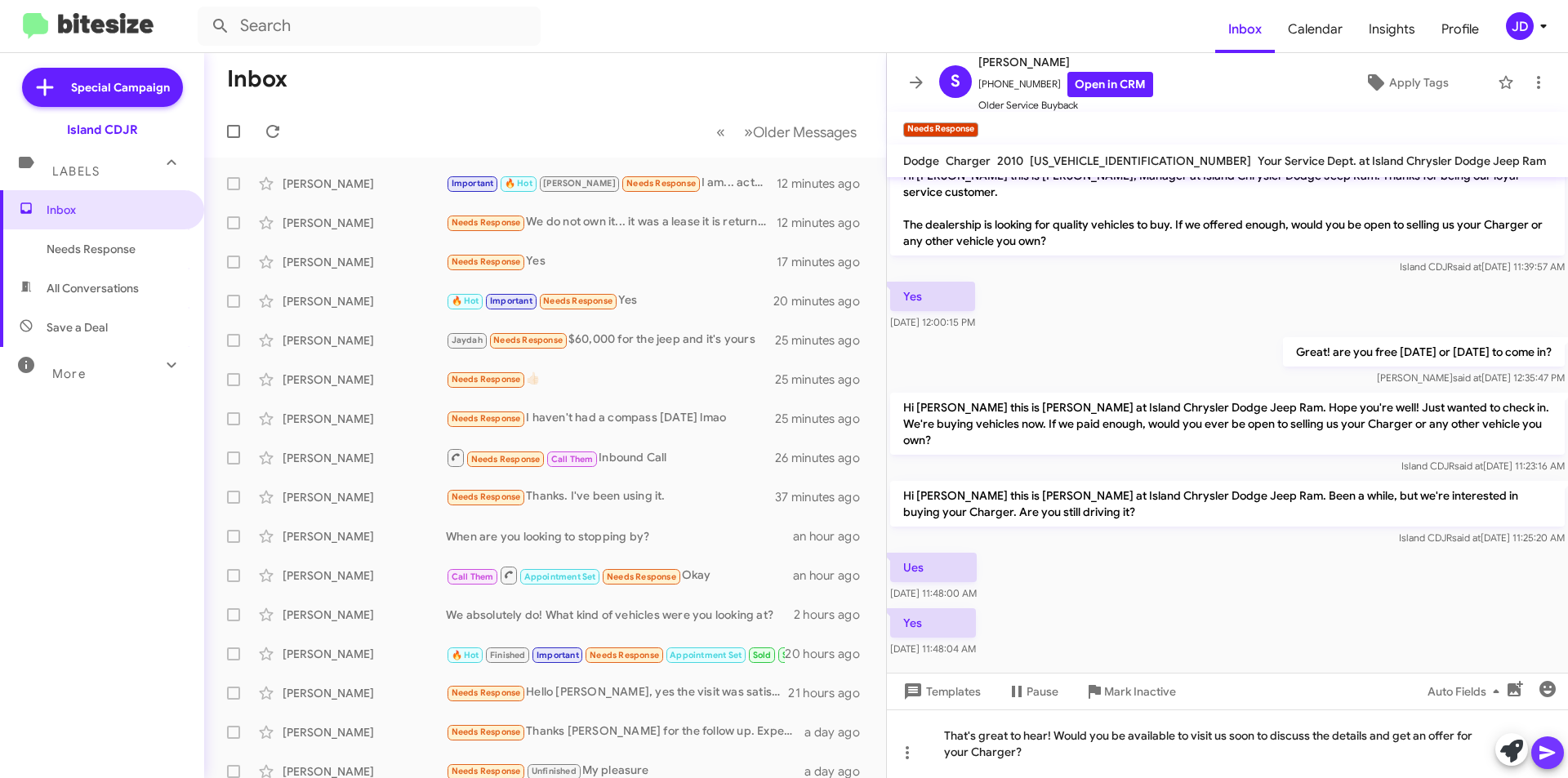
click at [1544, 748] on icon at bounding box center [1547, 752] width 19 height 19
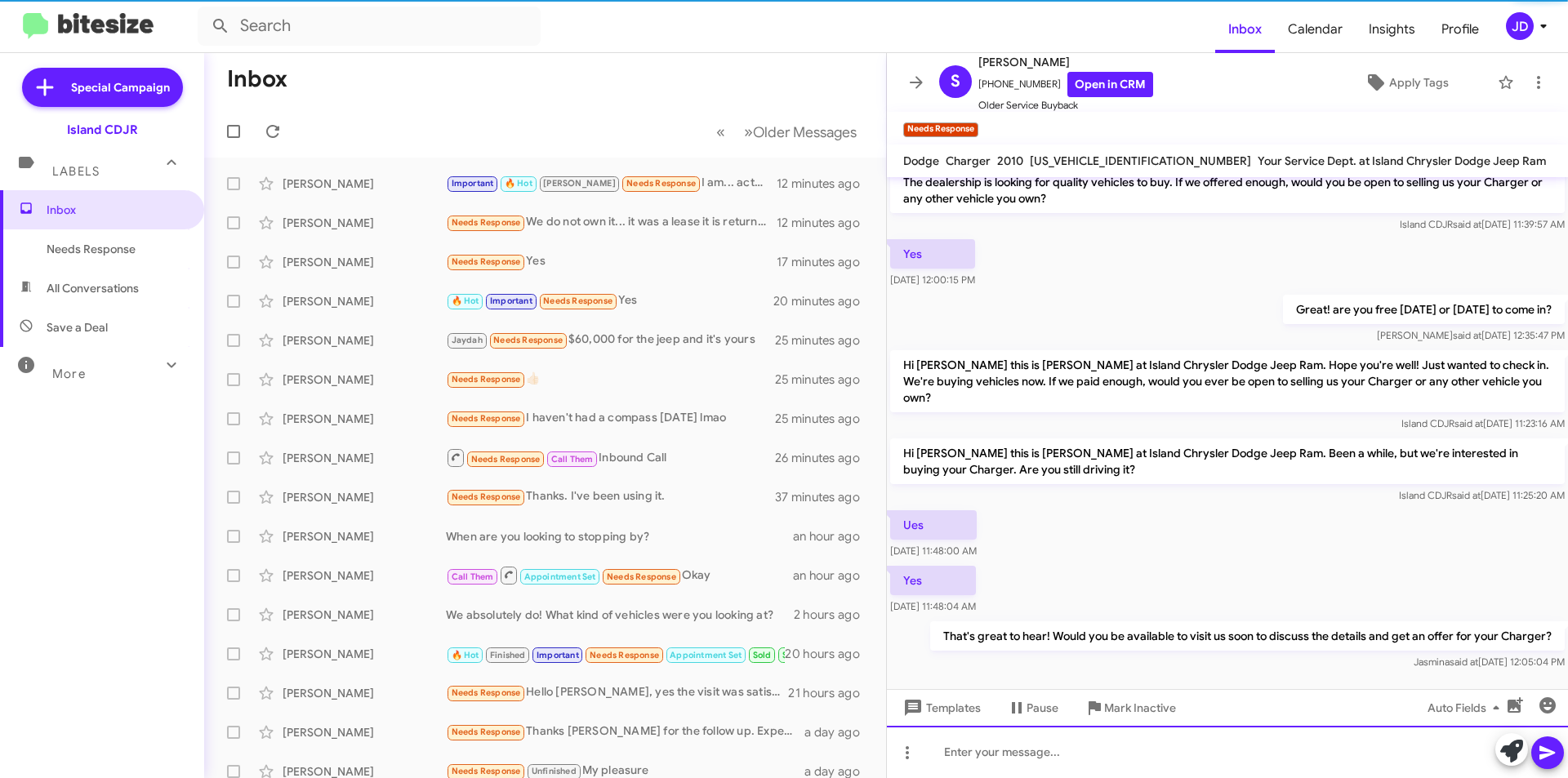
scroll to position [62, 0]
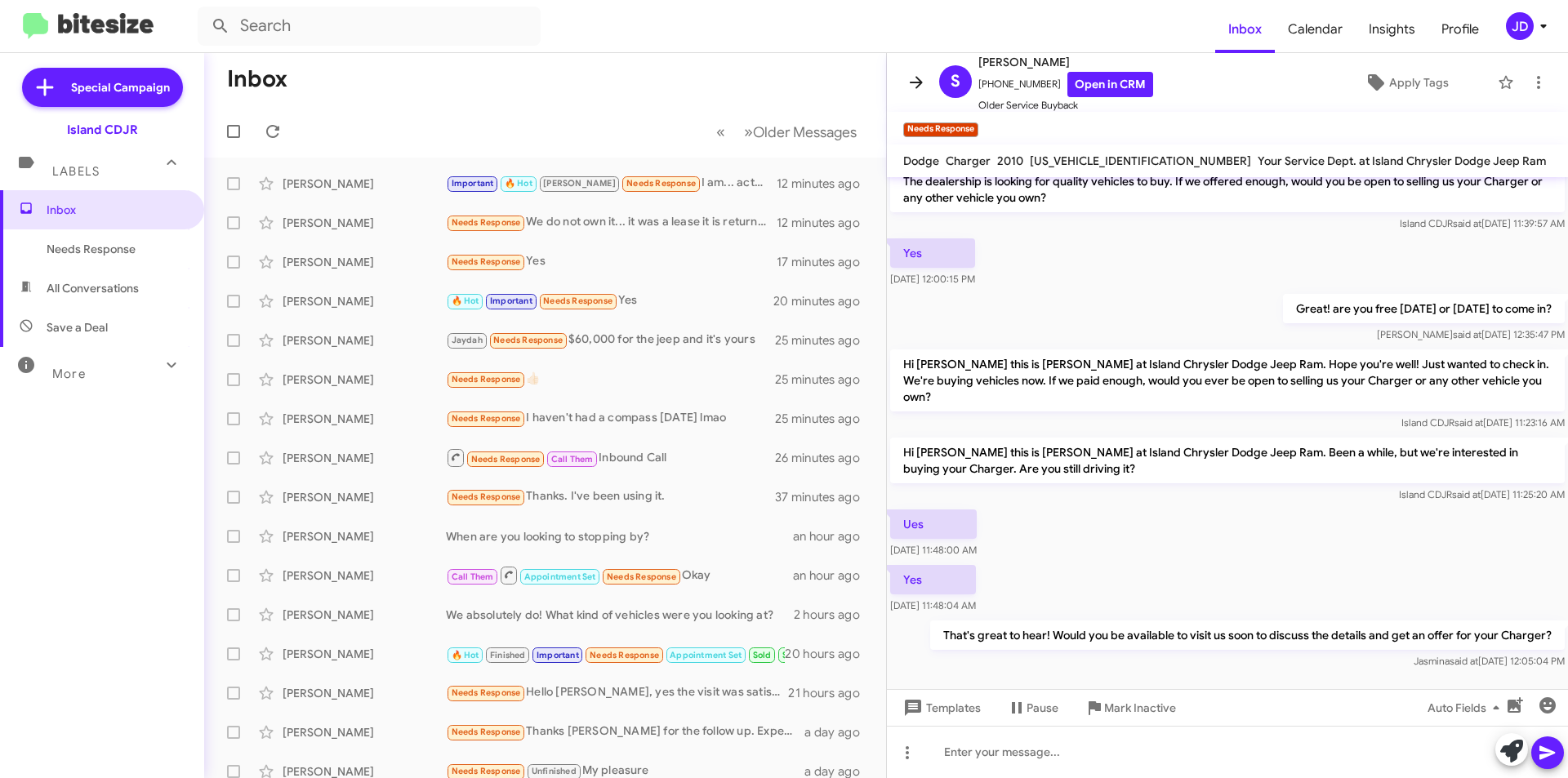
click at [917, 85] on icon at bounding box center [916, 82] width 19 height 19
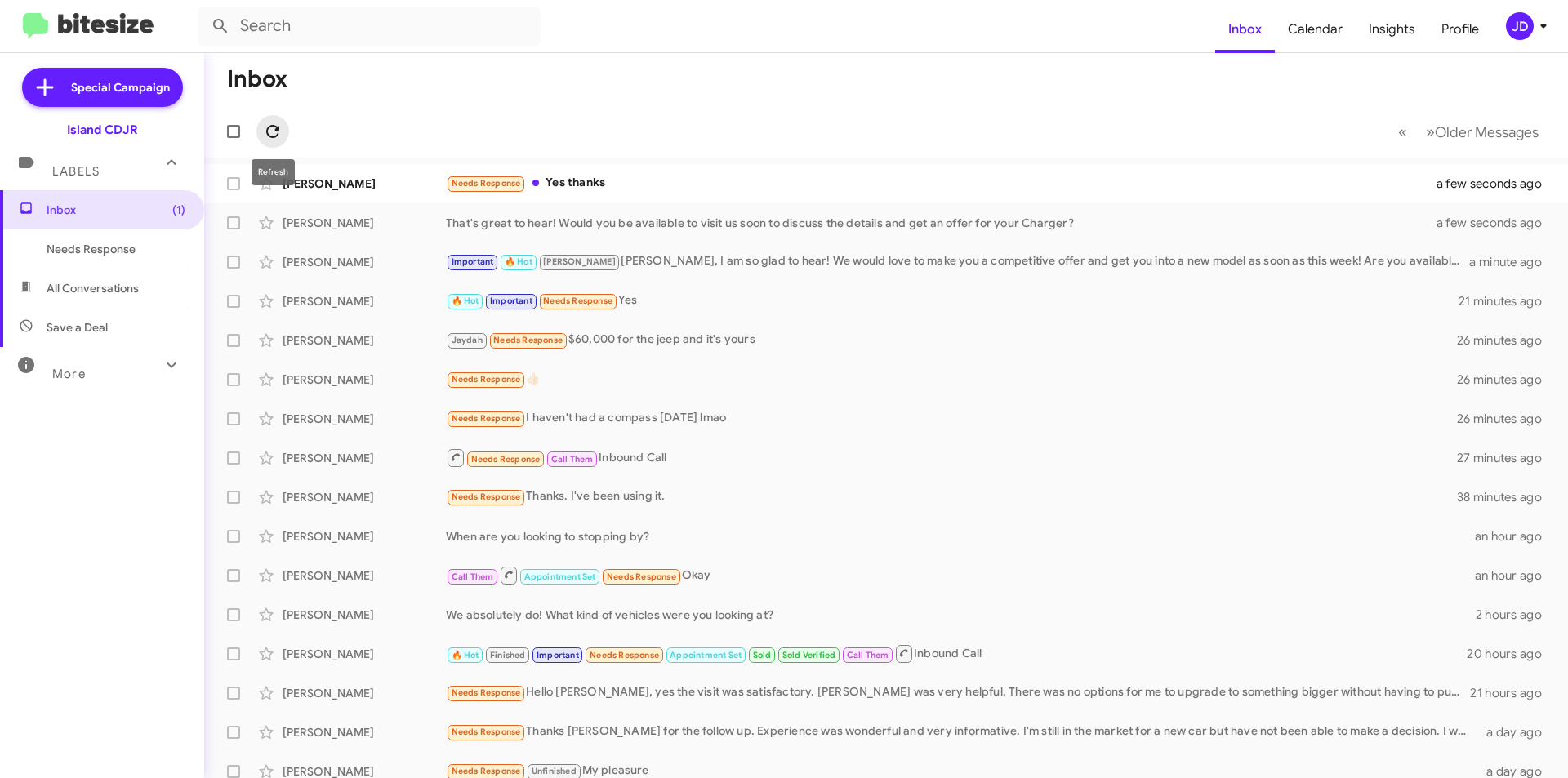
click at [267, 116] on button at bounding box center [273, 131] width 33 height 33
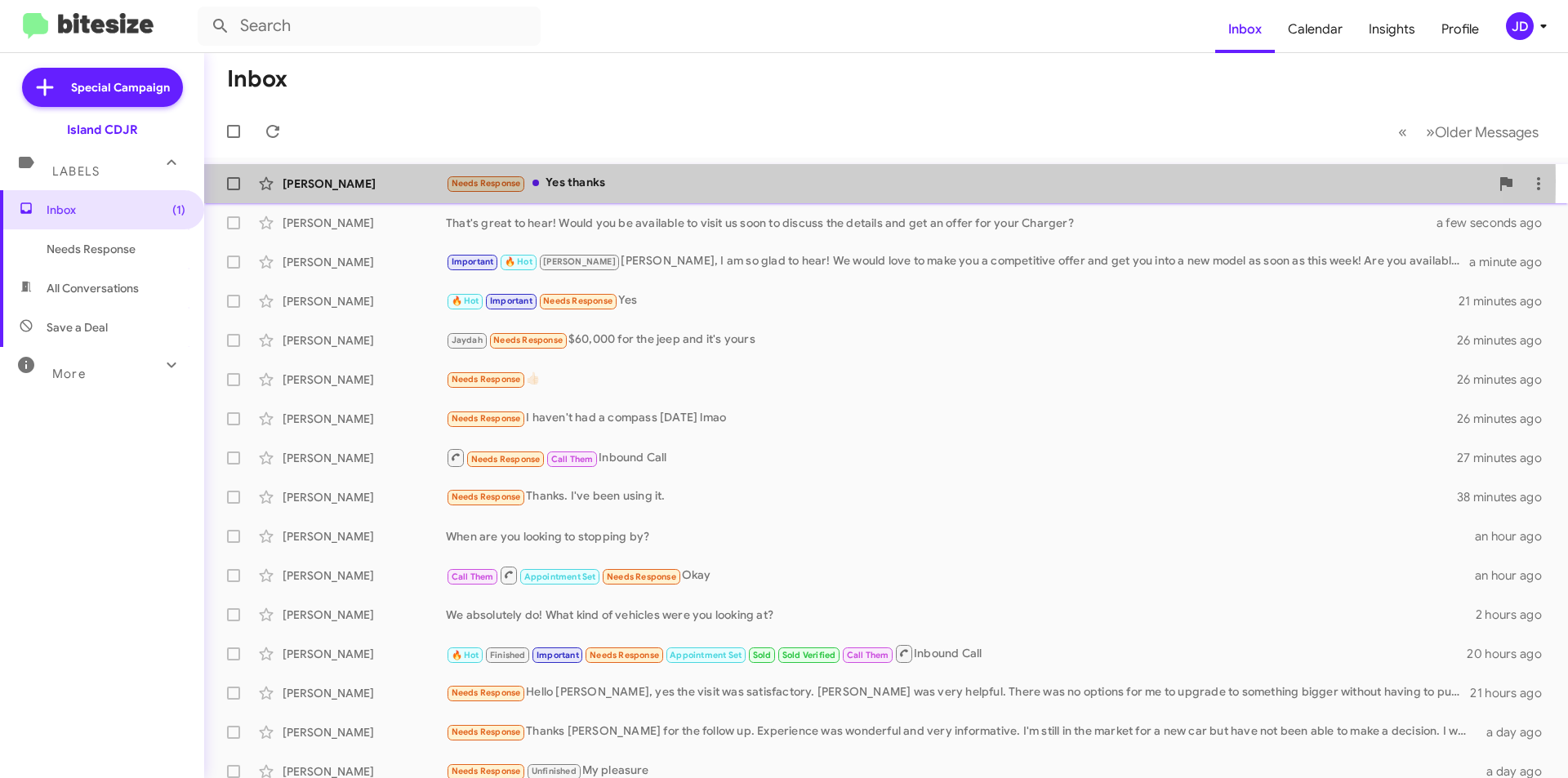
click at [388, 181] on div "[PERSON_NAME]" at bounding box center [365, 184] width 164 height 17
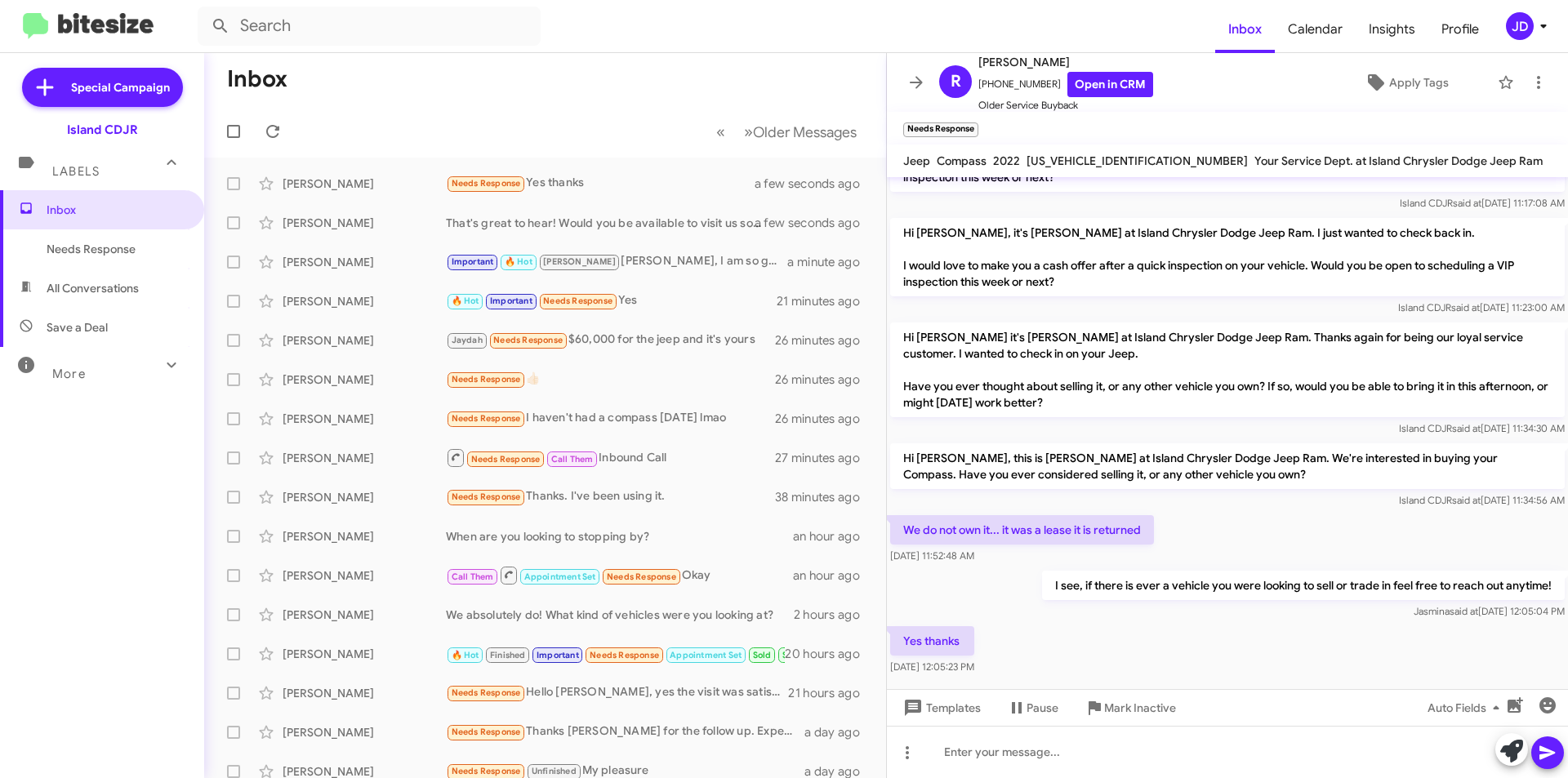
scroll to position [302, 0]
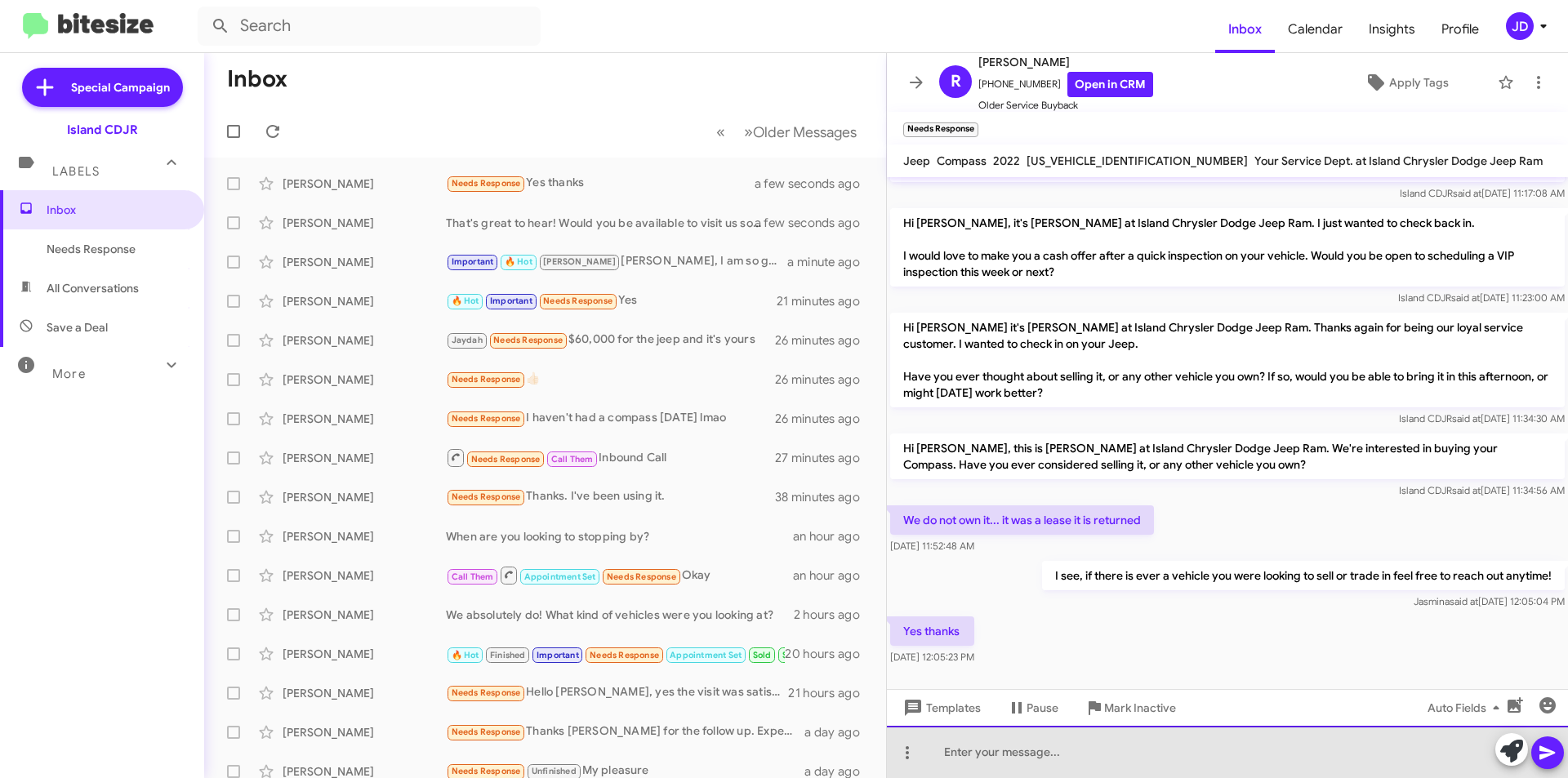
click at [1024, 750] on div at bounding box center [1228, 751] width 682 height 52
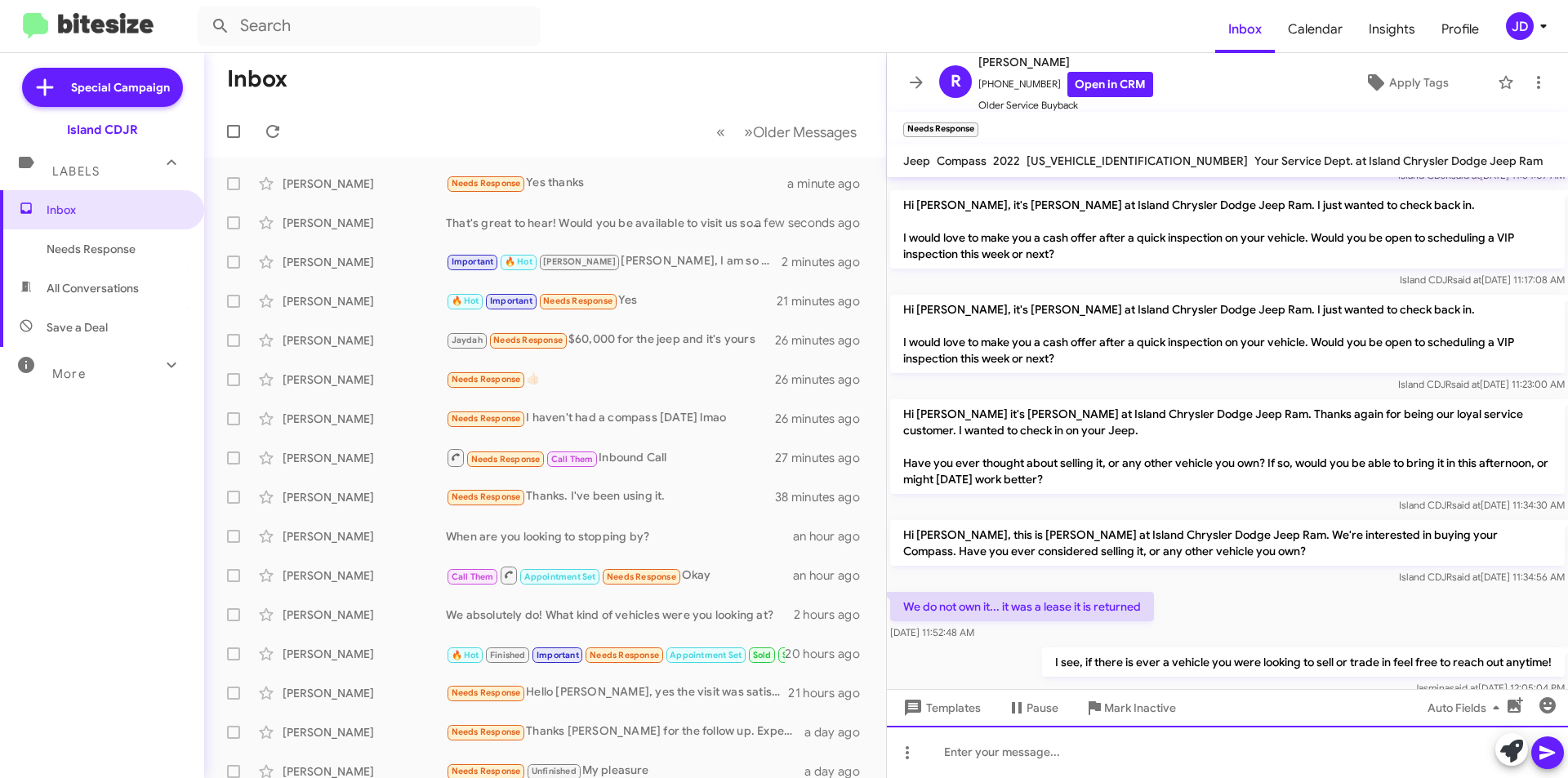
scroll to position [362, 0]
